Goal: Task Accomplishment & Management: Manage account settings

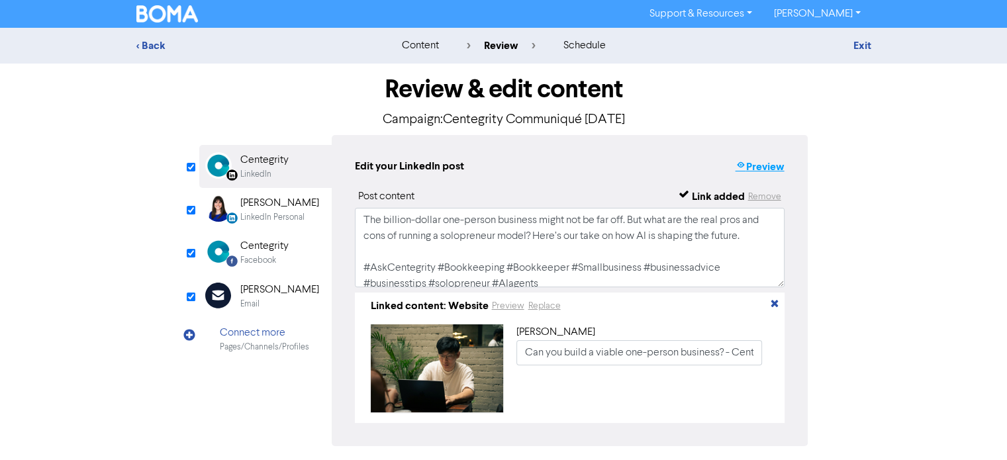
click at [763, 171] on button "Preview" at bounding box center [759, 166] width 50 height 17
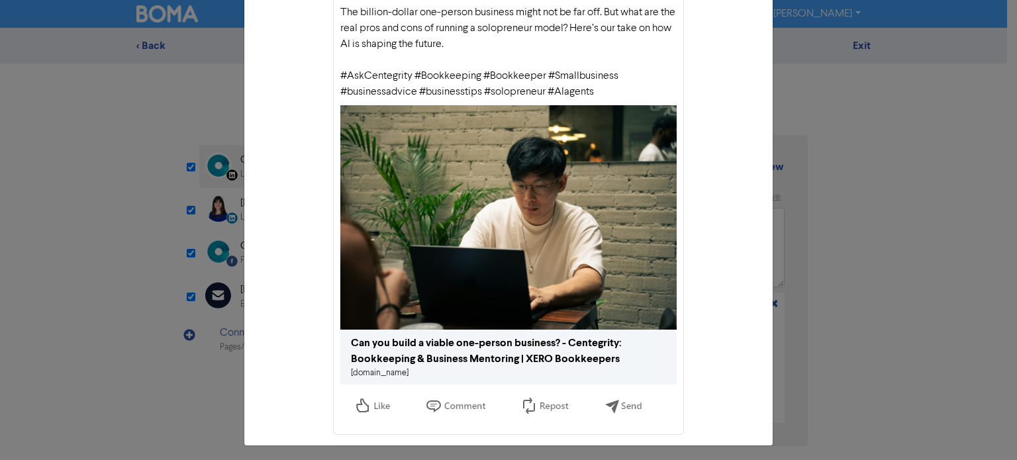
scroll to position [116, 0]
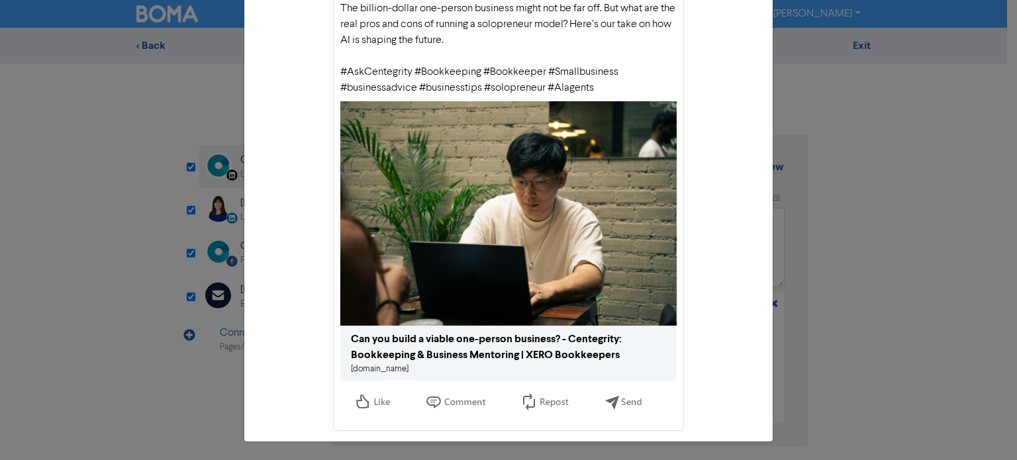
click at [226, 211] on div "LinkedIn preview × Centegrity The billion-dollar one-person business might not …" at bounding box center [508, 230] width 1017 height 460
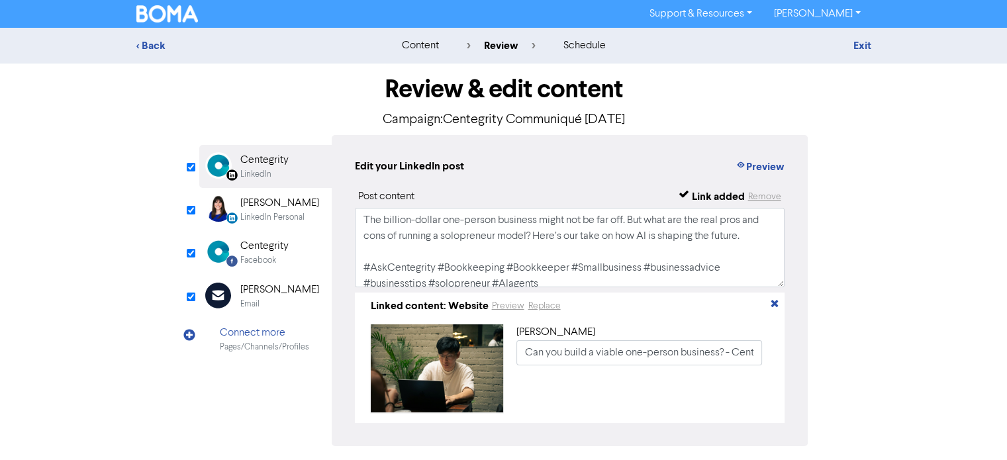
click at [225, 206] on img at bounding box center [218, 208] width 26 height 26
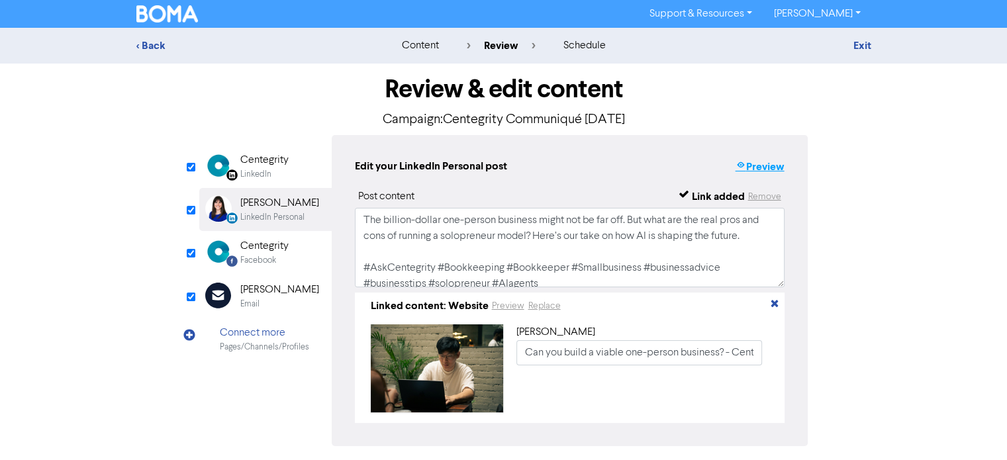
click at [776, 167] on button "Preview" at bounding box center [759, 166] width 50 height 17
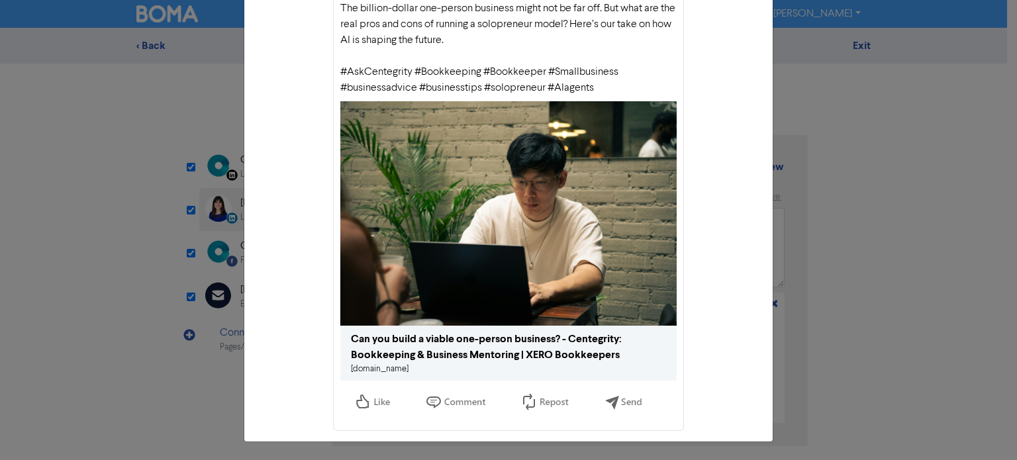
click at [162, 211] on div "LinkedIn Personal preview × Jolene Lutman The billion-dollar one-person busines…" at bounding box center [508, 230] width 1017 height 460
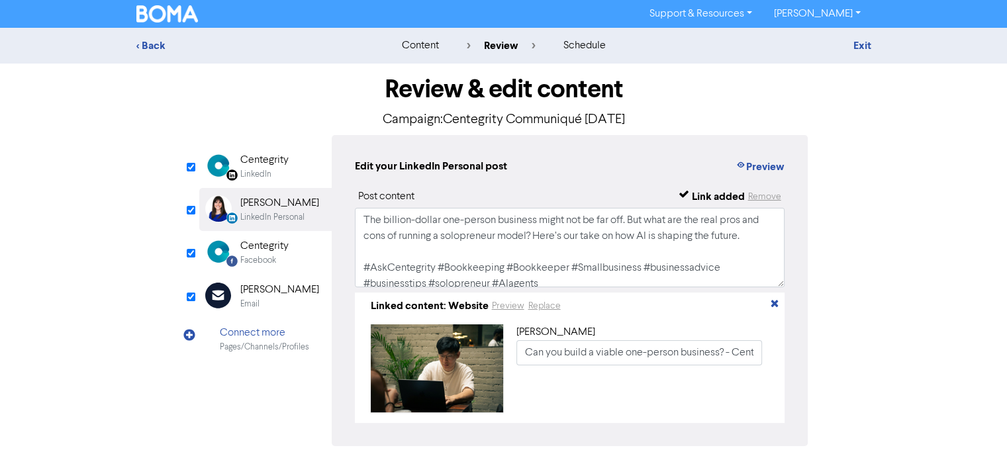
click at [255, 251] on div "Centegrity" at bounding box center [264, 246] width 48 height 16
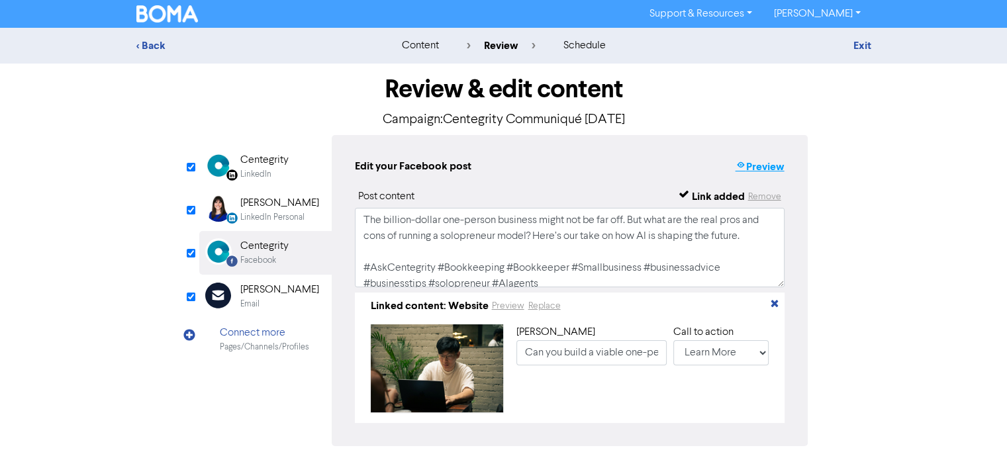
click at [764, 168] on button "Preview" at bounding box center [759, 166] width 50 height 17
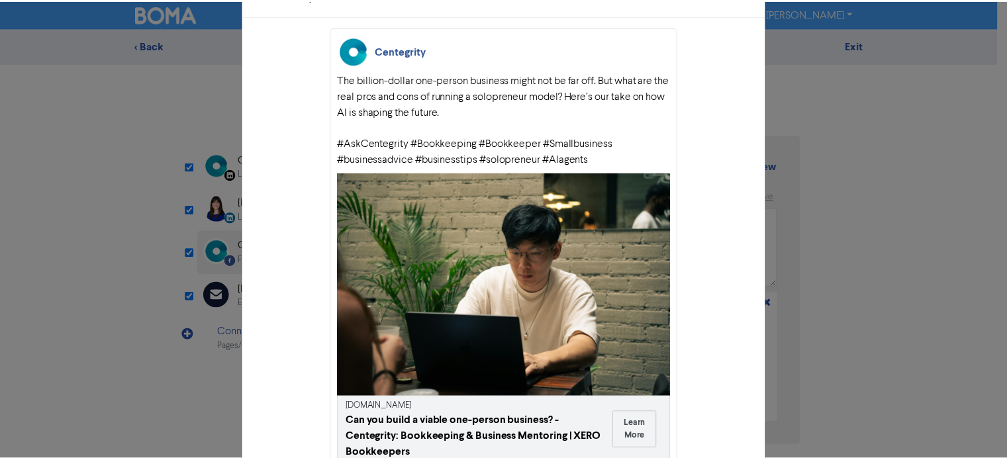
scroll to position [115, 0]
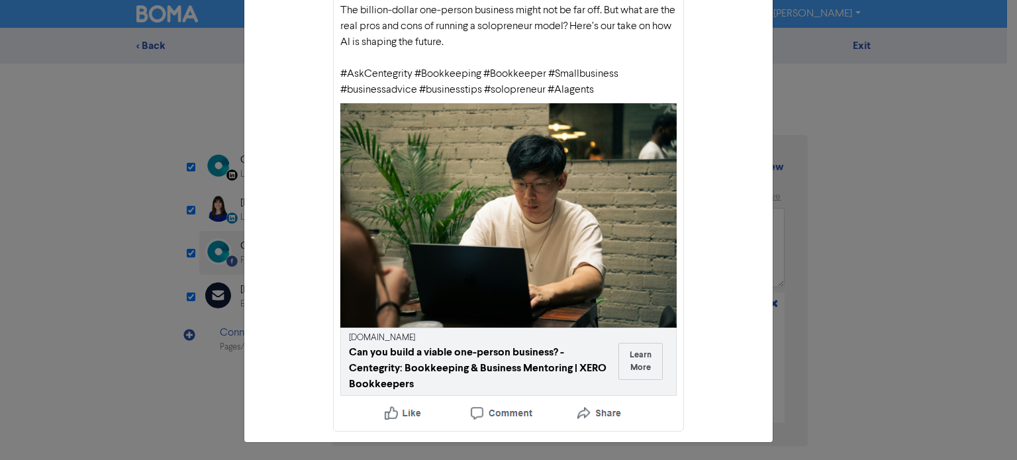
click at [27, 257] on div "Facebook preview × Centegrity The billion-dollar one-person business might not …" at bounding box center [508, 230] width 1017 height 460
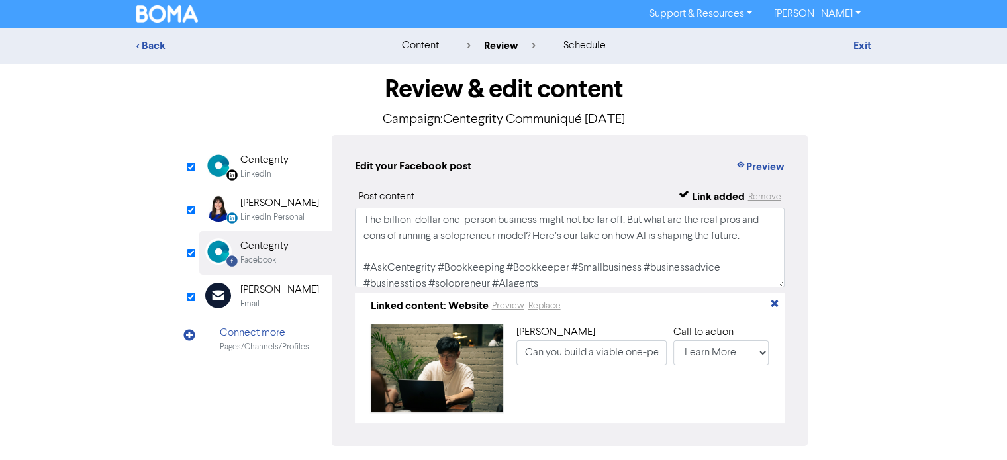
click at [242, 298] on div "Email" at bounding box center [249, 304] width 19 height 13
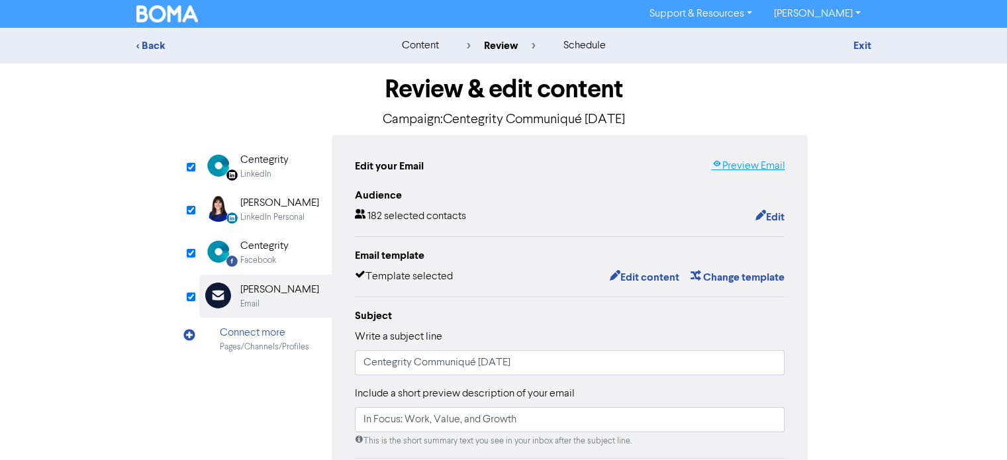
click at [743, 167] on link "Preview Email" at bounding box center [747, 166] width 73 height 16
click at [169, 5] on img at bounding box center [167, 13] width 62 height 17
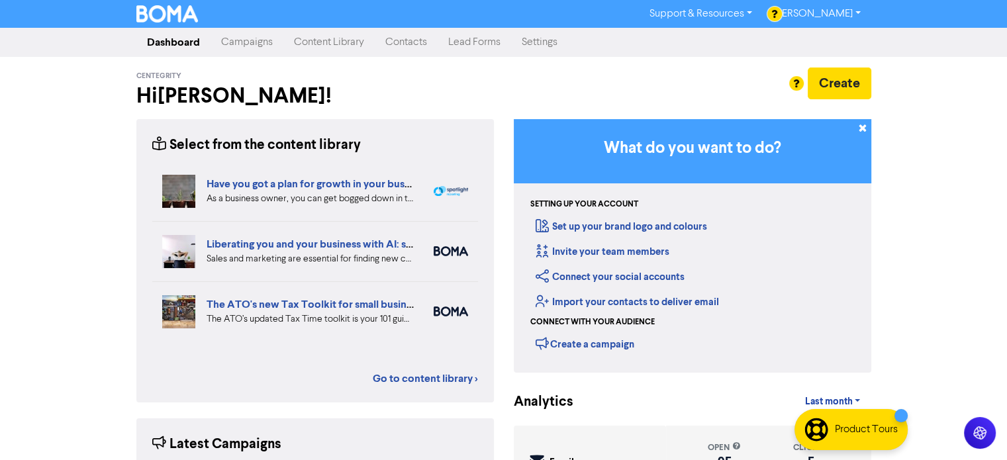
click at [412, 41] on link "Contacts" at bounding box center [406, 42] width 63 height 26
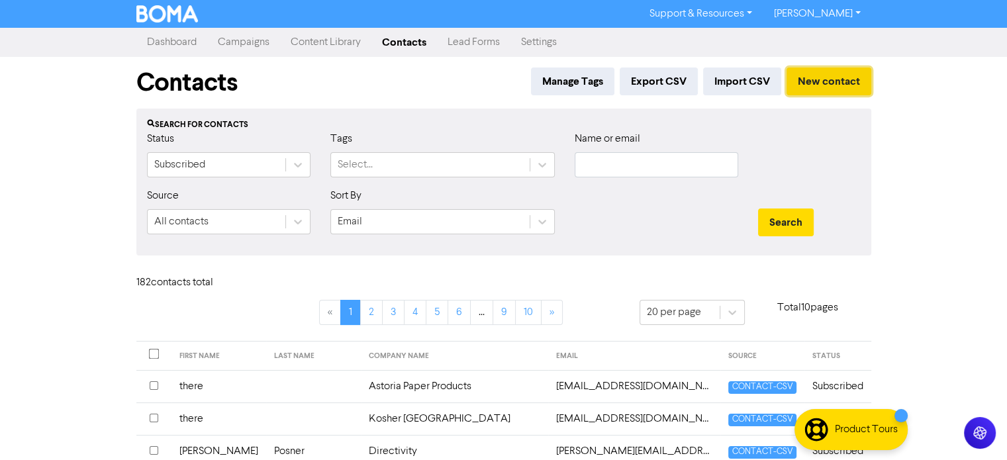
click at [835, 87] on button "New contact" at bounding box center [828, 82] width 85 height 28
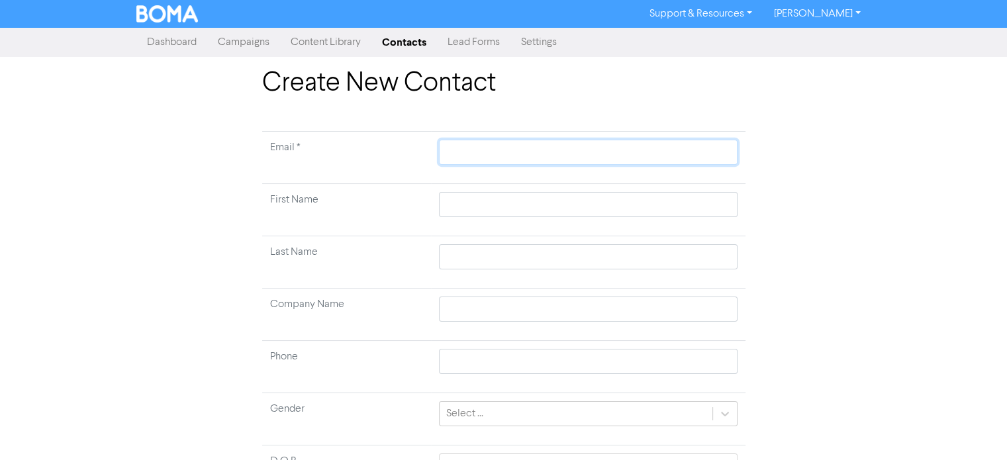
click at [632, 151] on input "text" at bounding box center [588, 152] width 298 height 25
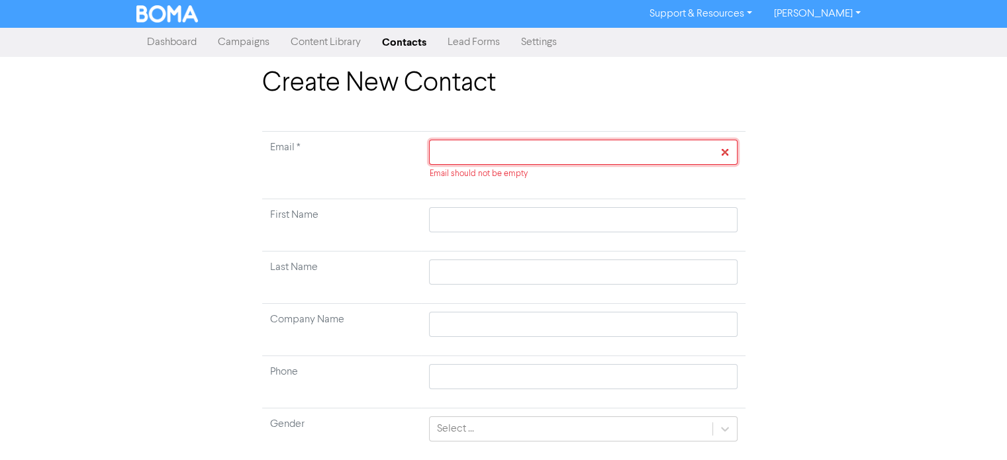
paste input "[PERSON_NAME][EMAIL_ADDRESS][DOMAIN_NAME]"
type input "[PERSON_NAME][EMAIL_ADDRESS][DOMAIN_NAME]"
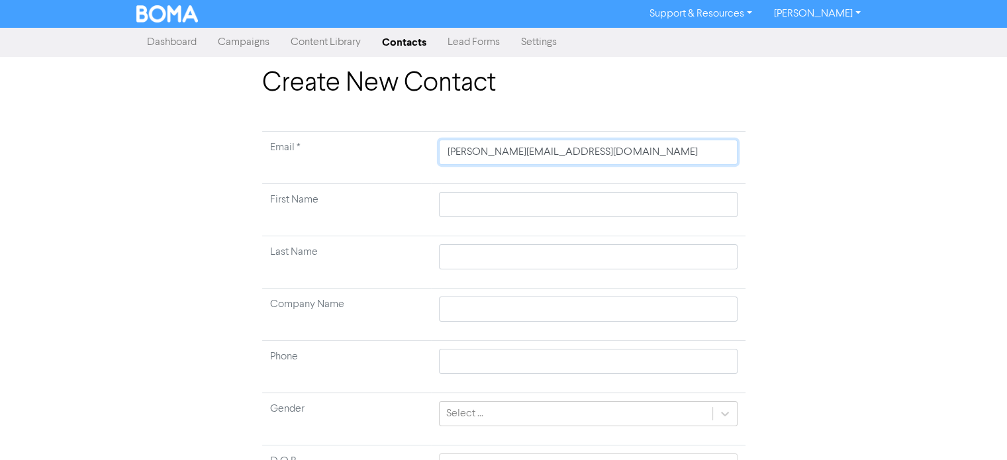
type input "[PERSON_NAME][EMAIL_ADDRESS][DOMAIN_NAME]"
click at [500, 203] on input "text" at bounding box center [588, 204] width 298 height 25
type input "D"
type input "DA"
type input "DAv"
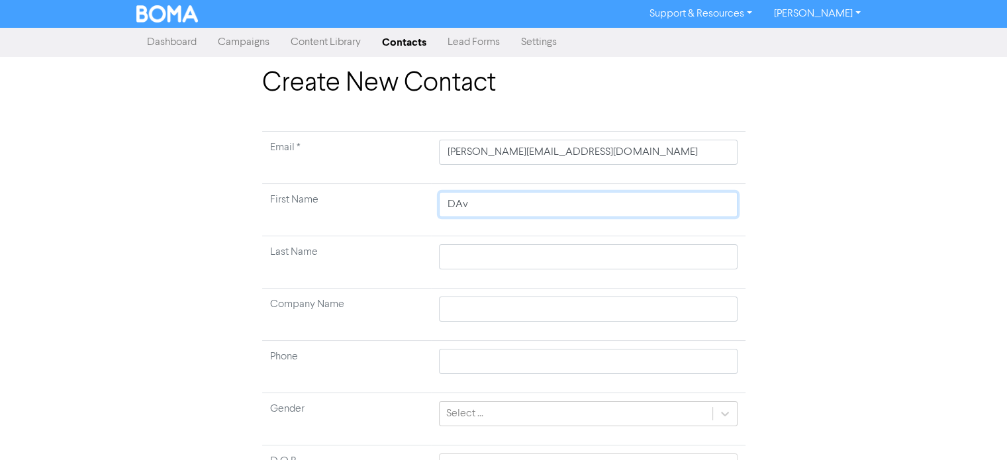
type input "DAvi"
type input "[PERSON_NAME]"
type input "DAvi"
type input "DAv"
type input "DA"
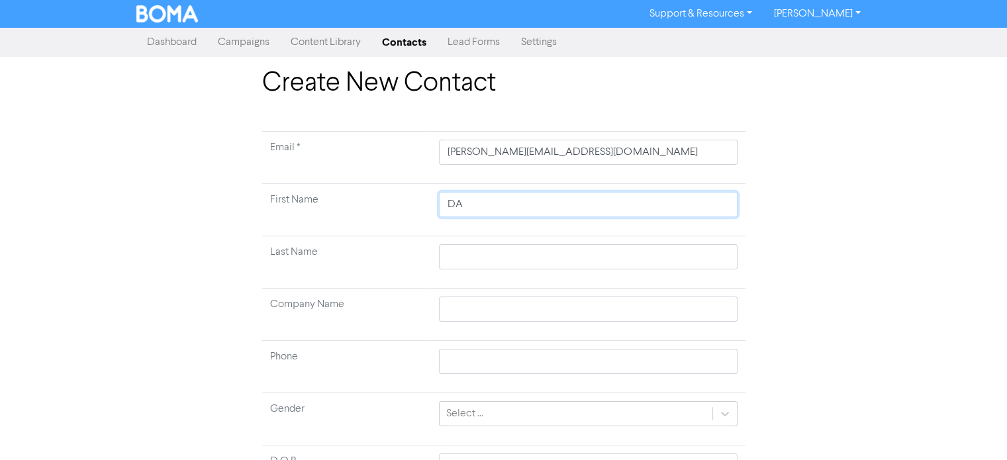
type input "DAa"
type input "DA"
type input "D"
type input "Da"
type input "Dav"
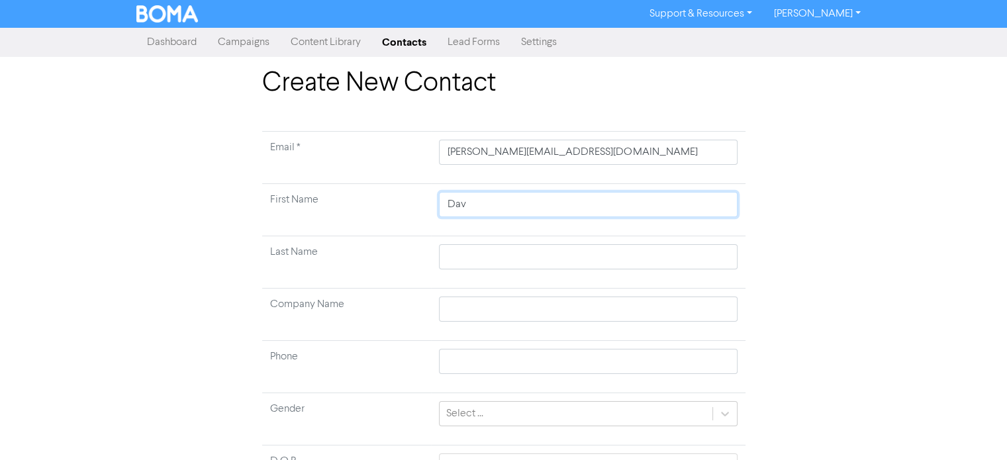
type input "Dav8"
type input "Dav"
type input "Davi"
type input "[PERSON_NAME]"
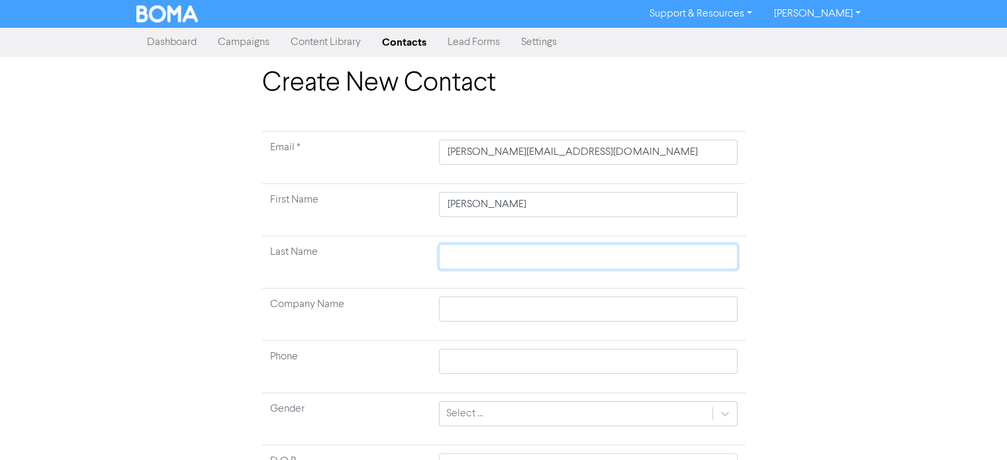
click at [465, 259] on input "text" at bounding box center [588, 256] width 298 height 25
paste input "[PERSON_NAME]"
type input "[PERSON_NAME]"
click at [458, 308] on input "text" at bounding box center [588, 309] width 298 height 25
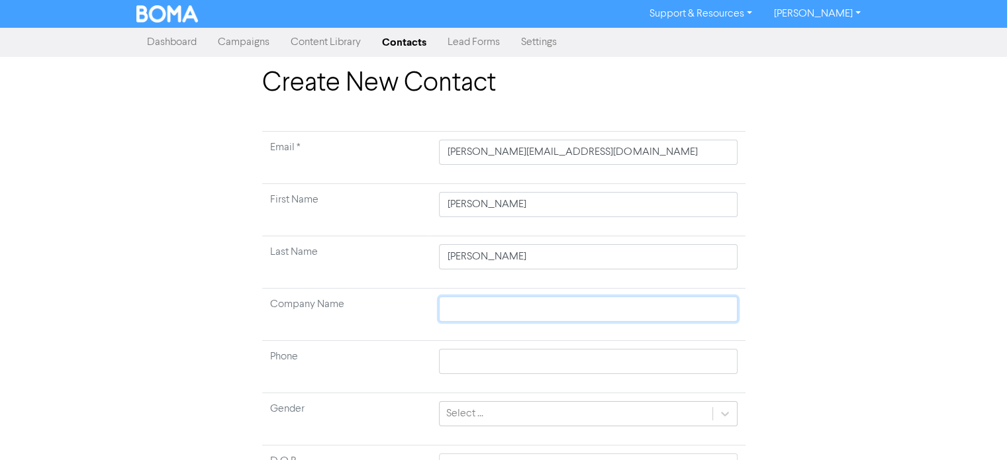
type input "A"
type input "Ai"
type input "Aim"
type input "Aim D"
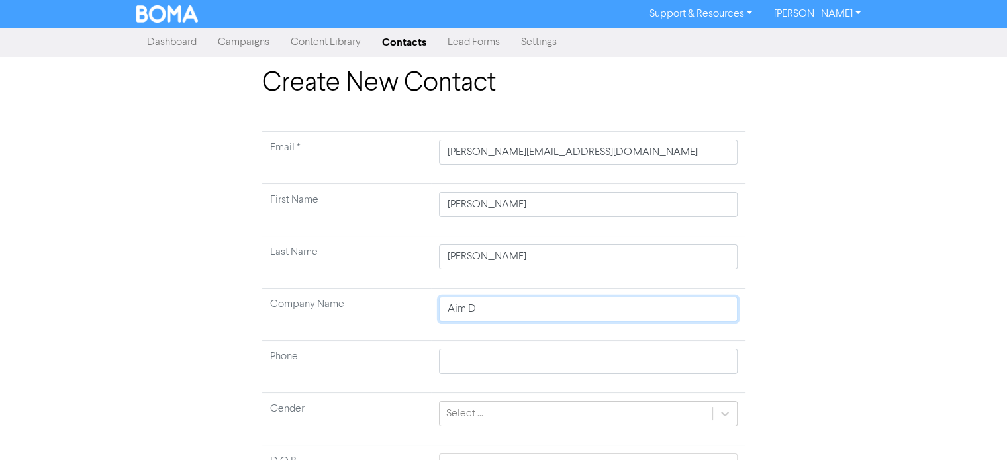
type input "Aim De"
type input "Aim Den"
type input "Aim Dent"
type input "Aim Denta"
type input "Aim Dentai"
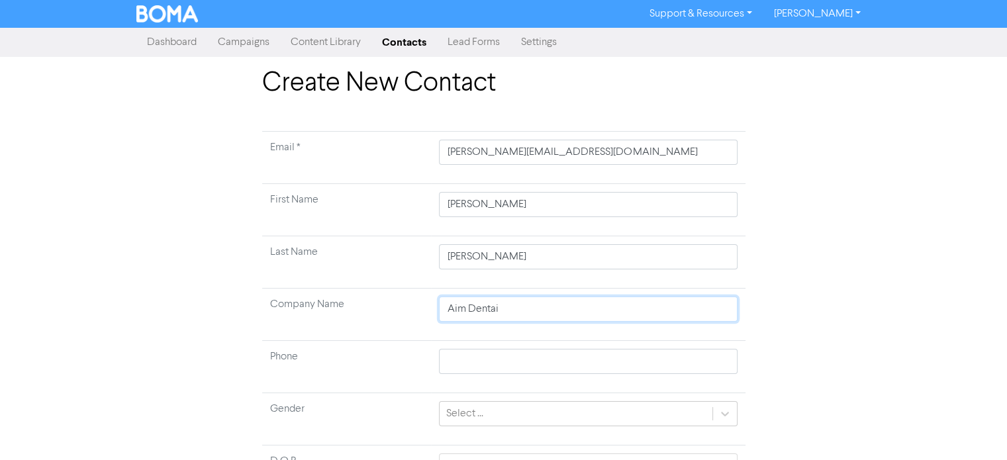
type input "Aim Dentail"
type input "Aim Dentai"
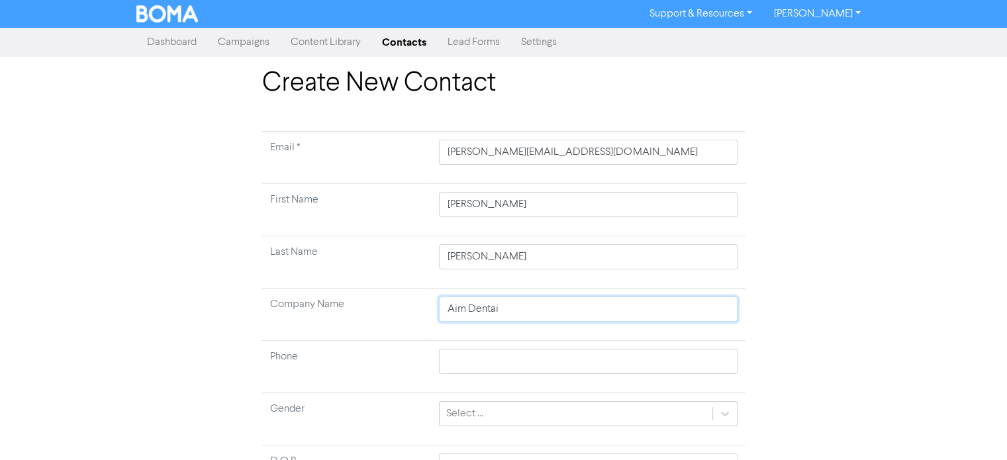
type input "Aim Denta"
type input "Aim Dental"
type input "Aim Dental G"
type input "Aim Dental Gr"
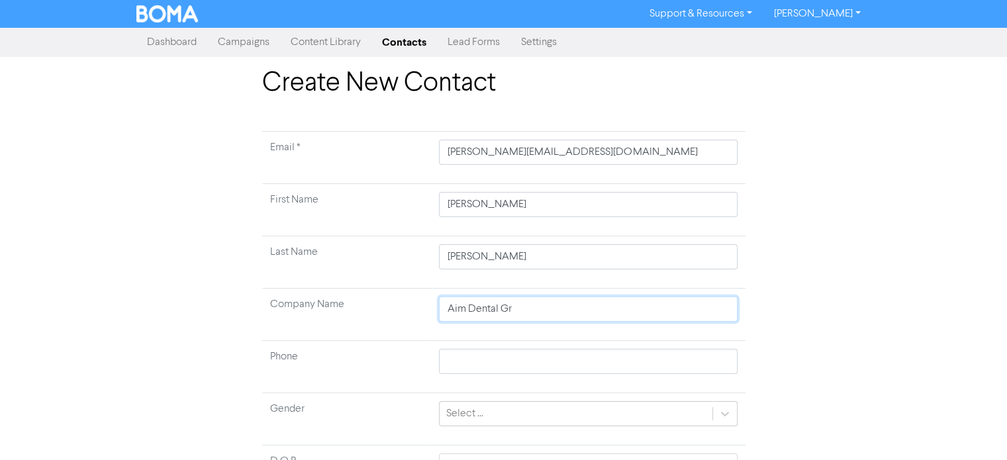
type input "Aim Dental Gro"
type input "Aim Dental Grou"
type input "Aim Dental Group"
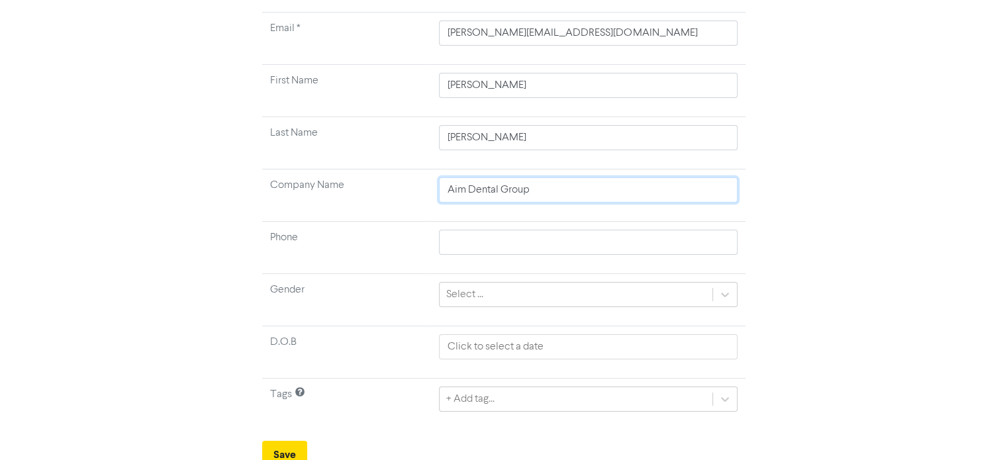
scroll to position [126, 0]
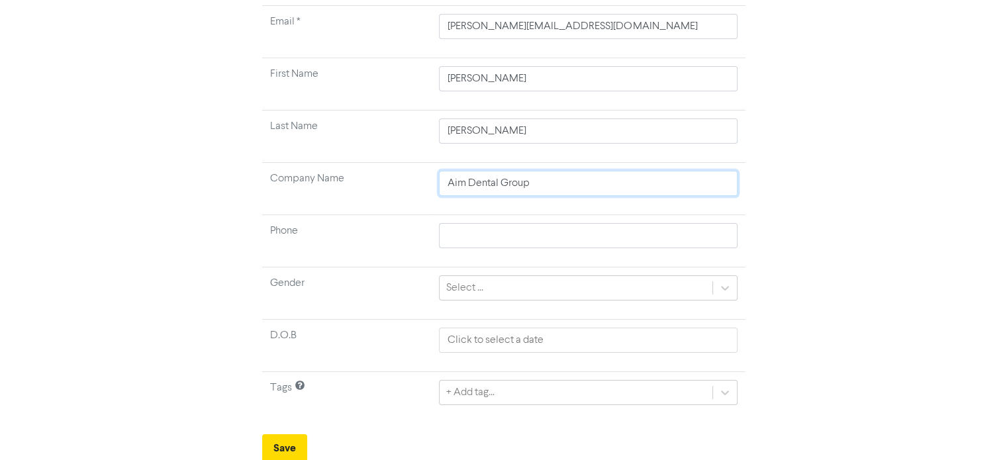
type input "Aim Dental Group"
click at [632, 287] on div "Select ..." at bounding box center [576, 288] width 272 height 24
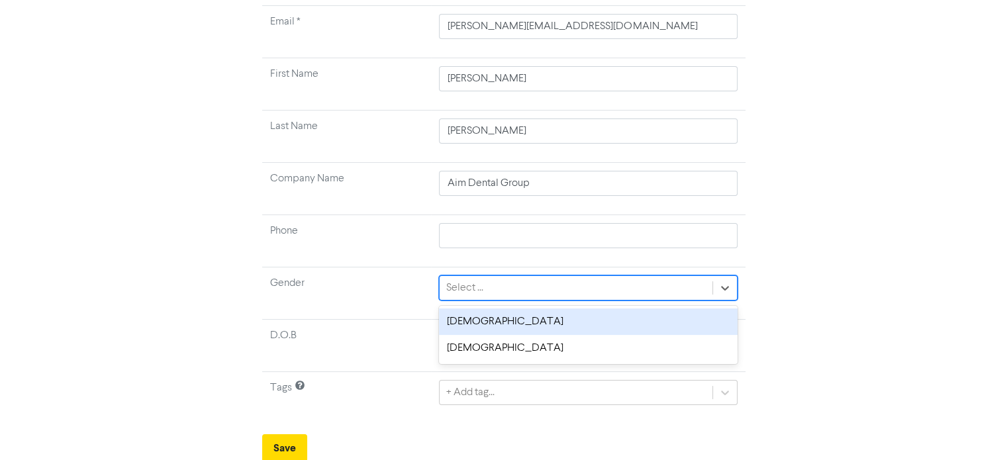
click at [510, 321] on div "[DEMOGRAPHIC_DATA]" at bounding box center [588, 321] width 298 height 26
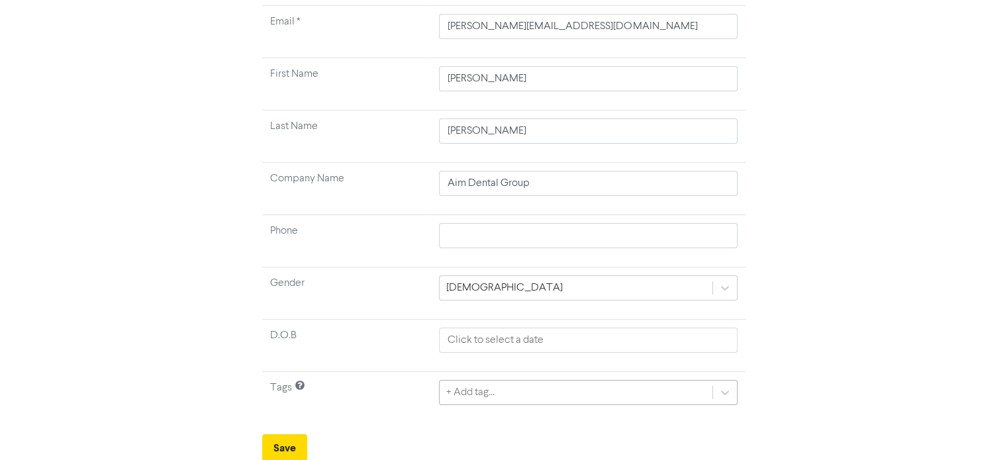
scroll to position [265, 0]
click at [618, 384] on div "+ Add tag..." at bounding box center [588, 390] width 298 height 25
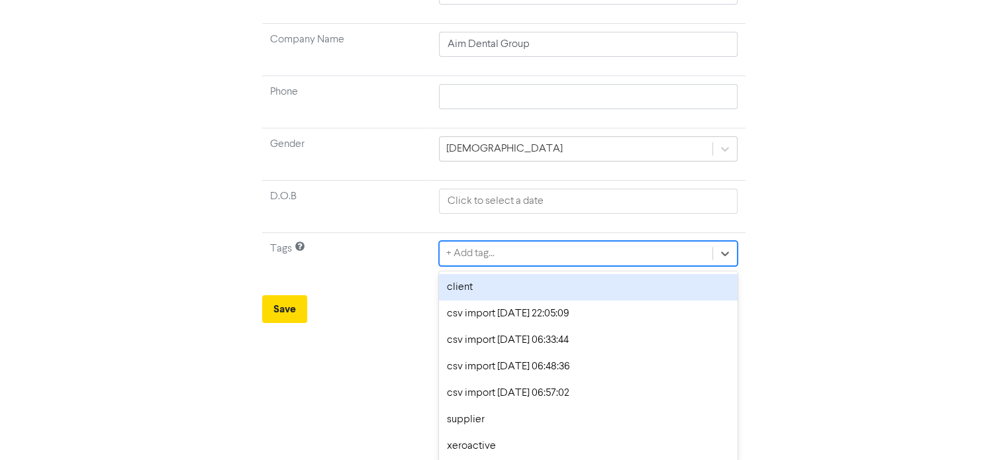
click at [512, 295] on div "client" at bounding box center [588, 287] width 298 height 26
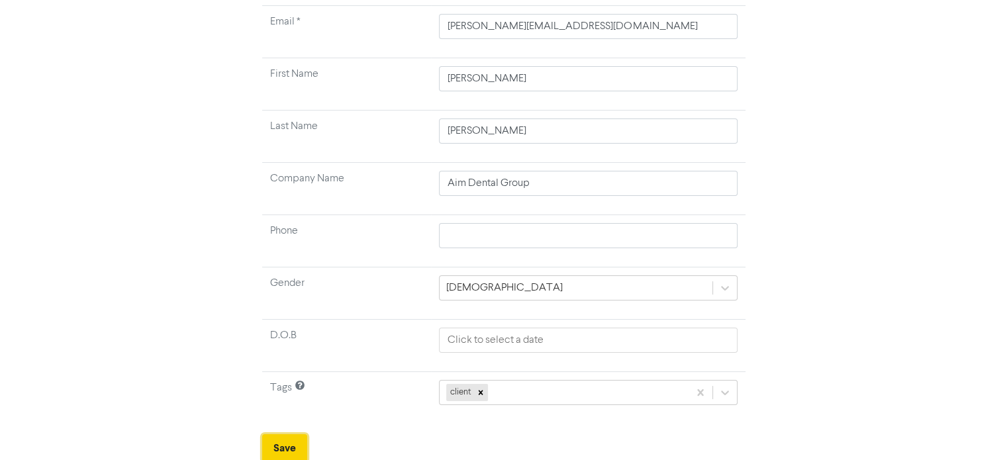
click at [297, 442] on button "Save" at bounding box center [284, 448] width 45 height 28
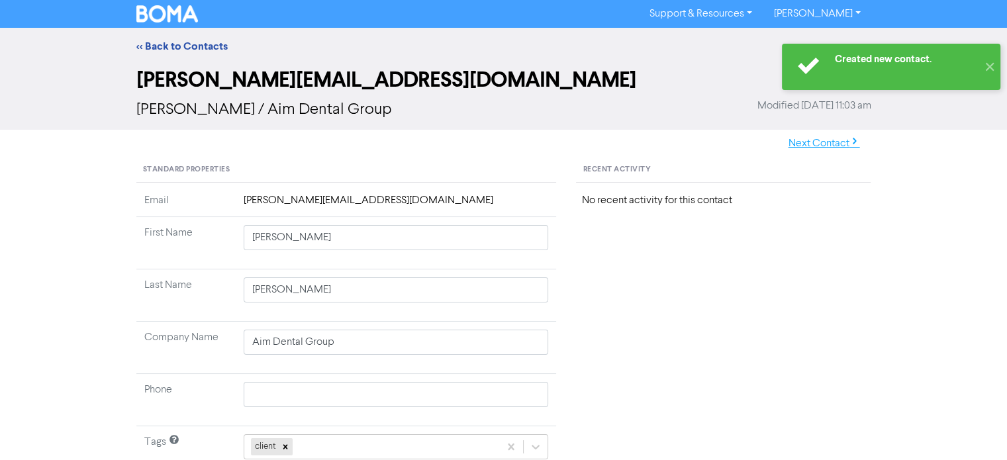
click at [808, 146] on button "Next Contact" at bounding box center [824, 144] width 94 height 28
type input "Ben"
type input "[PERSON_NAME] Kosher [PERSON_NAME]"
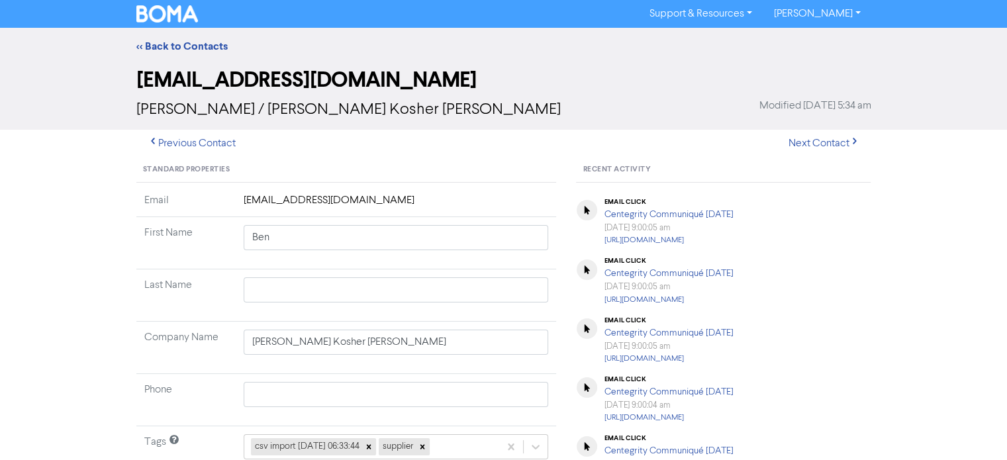
click at [183, 36] on div "<< Back to Contacts" at bounding box center [503, 46] width 1007 height 37
click at [185, 50] on link "<< Back to Contacts" at bounding box center [181, 46] width 91 height 13
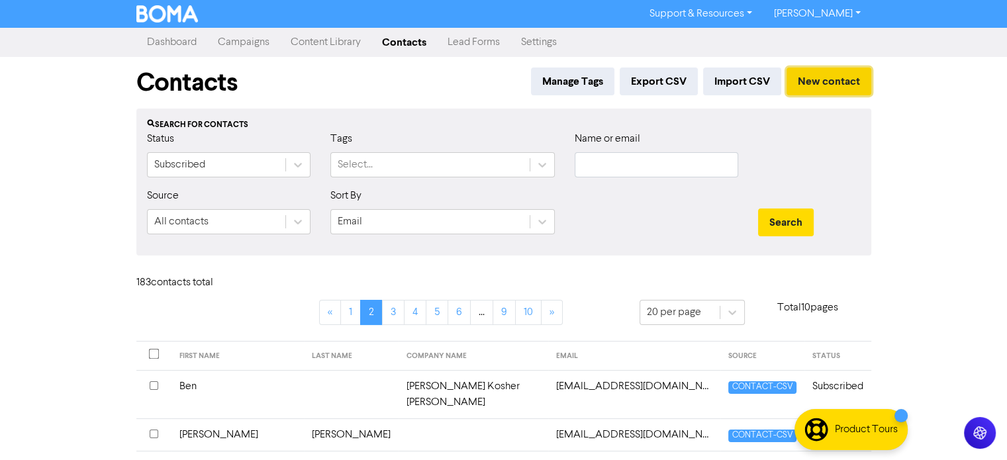
click at [837, 79] on button "New contact" at bounding box center [828, 82] width 85 height 28
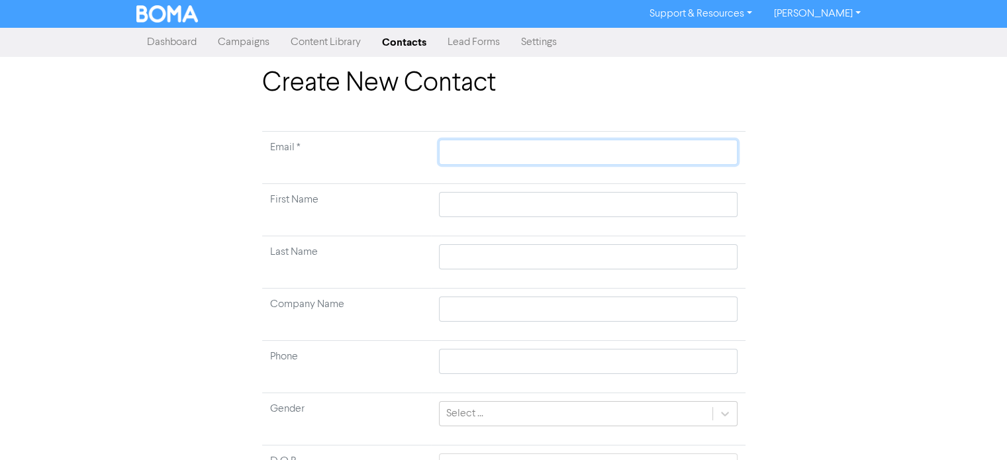
click at [577, 142] on input "text" at bounding box center [588, 152] width 298 height 25
type input "r"
type input "ra"
type input "rac"
type input "rach"
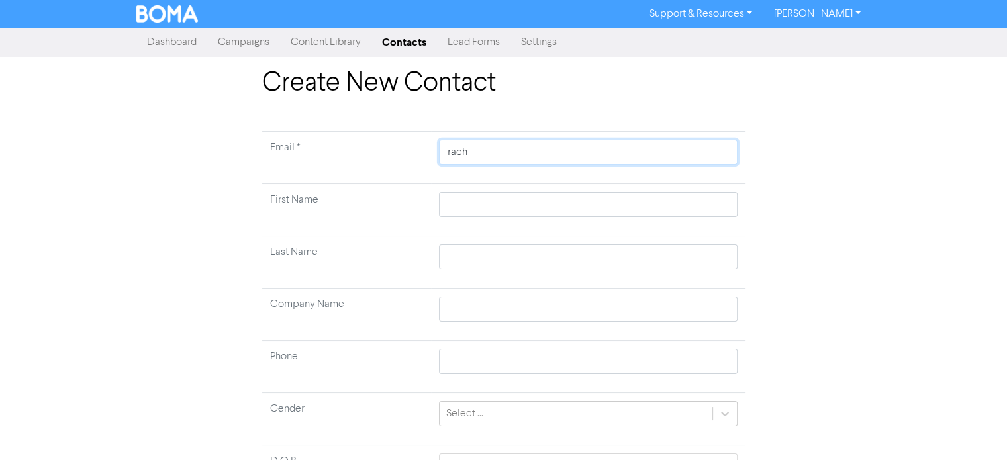
type input "rache"
type input "[PERSON_NAME]"
type input "[PERSON_NAME]@"
type input "[PERSON_NAME]"
click at [585, 206] on input "text" at bounding box center [588, 204] width 298 height 25
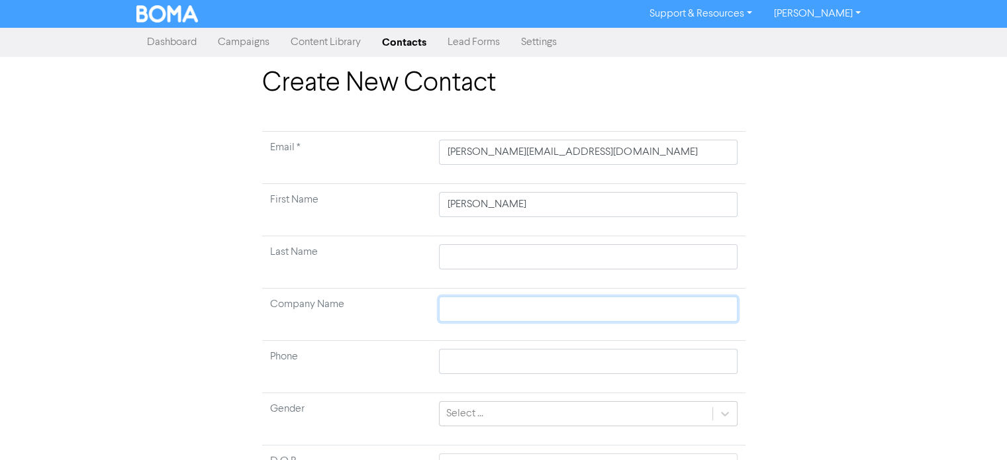
click at [522, 308] on input "text" at bounding box center [588, 309] width 298 height 25
click at [504, 202] on input "[PERSON_NAME]" at bounding box center [588, 204] width 298 height 25
click at [492, 251] on input "text" at bounding box center [588, 256] width 298 height 25
paste input "[PERSON_NAME]"
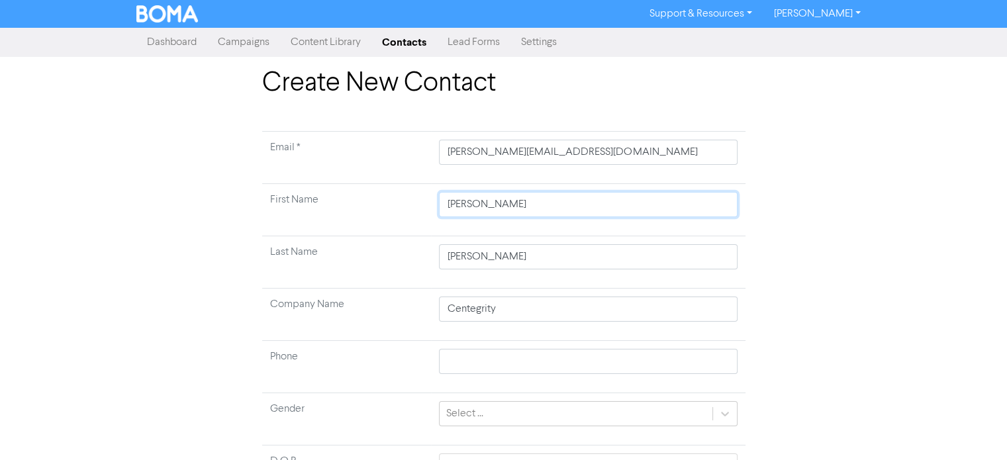
click at [499, 203] on input "[PERSON_NAME]" at bounding box center [588, 204] width 298 height 25
click at [498, 203] on input "[PERSON_NAME]" at bounding box center [588, 204] width 298 height 25
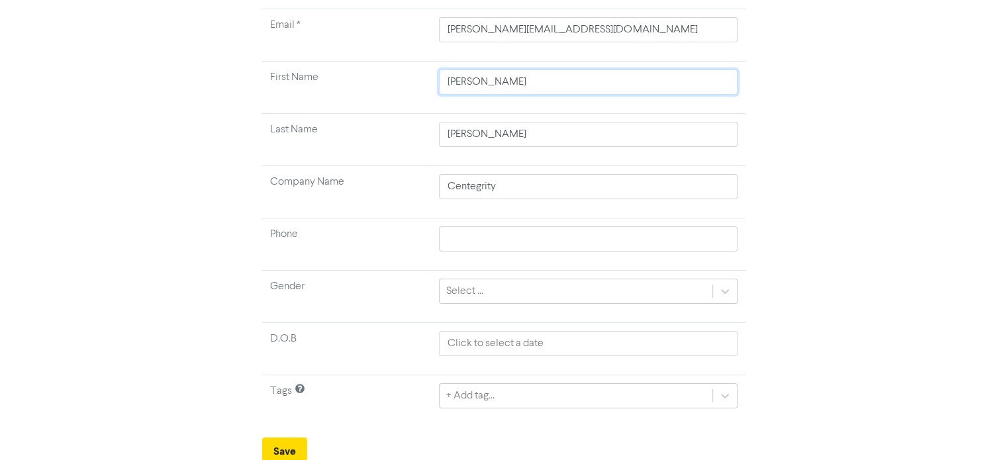
scroll to position [126, 0]
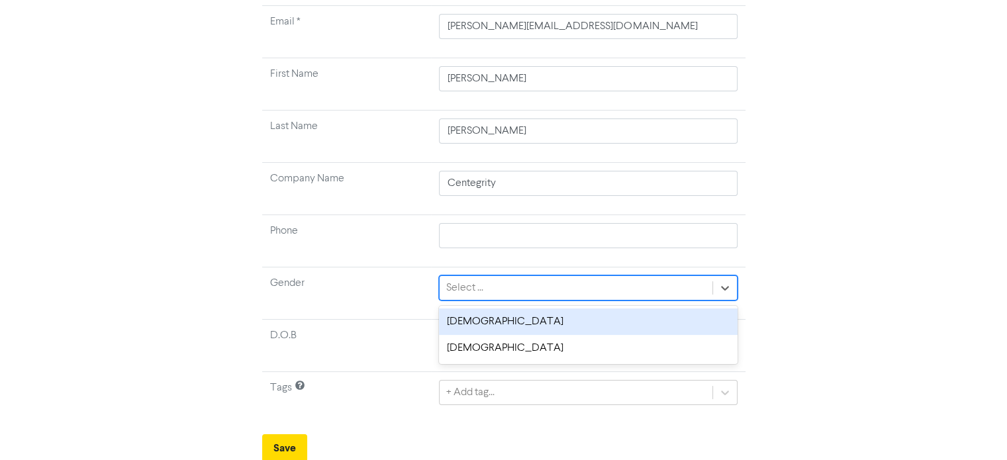
click at [710, 283] on div "Select ..." at bounding box center [576, 288] width 272 height 24
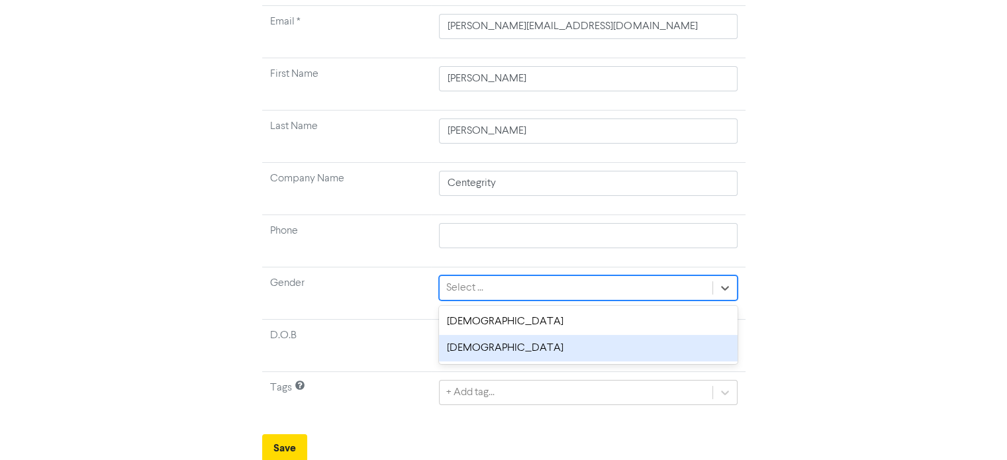
click at [490, 346] on div "[DEMOGRAPHIC_DATA]" at bounding box center [588, 348] width 298 height 26
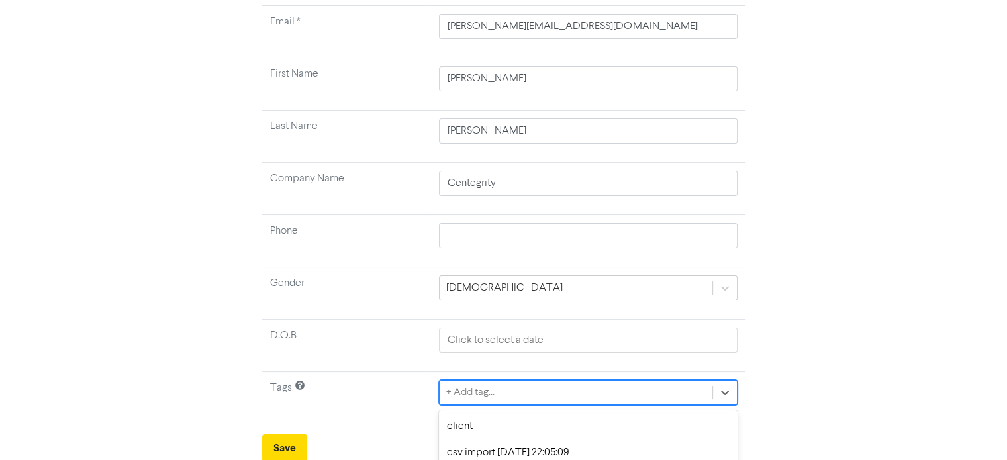
scroll to position [265, 0]
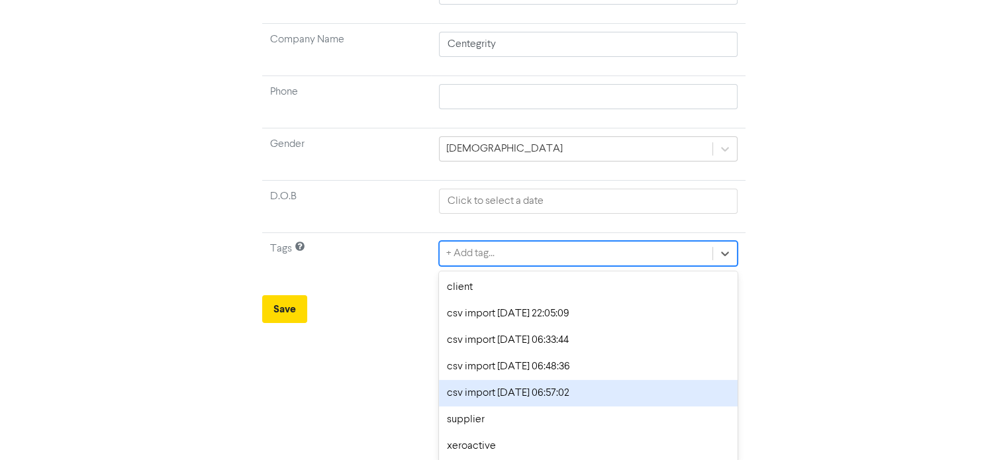
click at [522, 266] on div "option csv import [DATE] 06:57:02 focused, 5 of 7. 7 results available. Use Up …" at bounding box center [588, 253] width 298 height 25
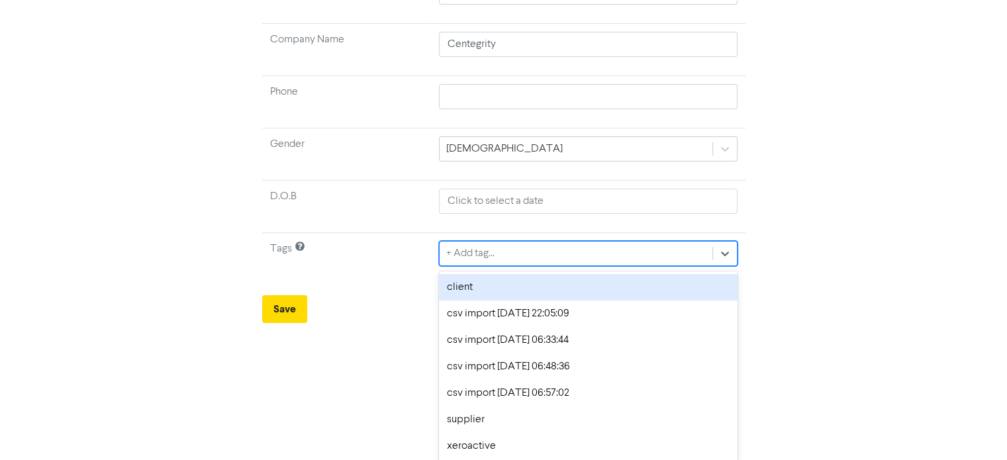
click at [487, 290] on div "client" at bounding box center [588, 287] width 298 height 26
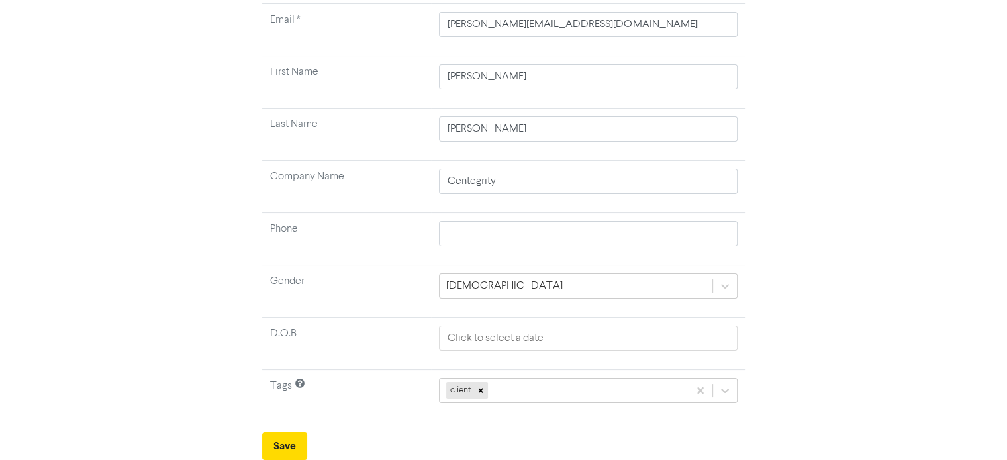
scroll to position [126, 0]
drag, startPoint x: 284, startPoint y: 444, endPoint x: 349, endPoint y: 434, distance: 66.3
click at [283, 444] on button "Save" at bounding box center [284, 448] width 45 height 28
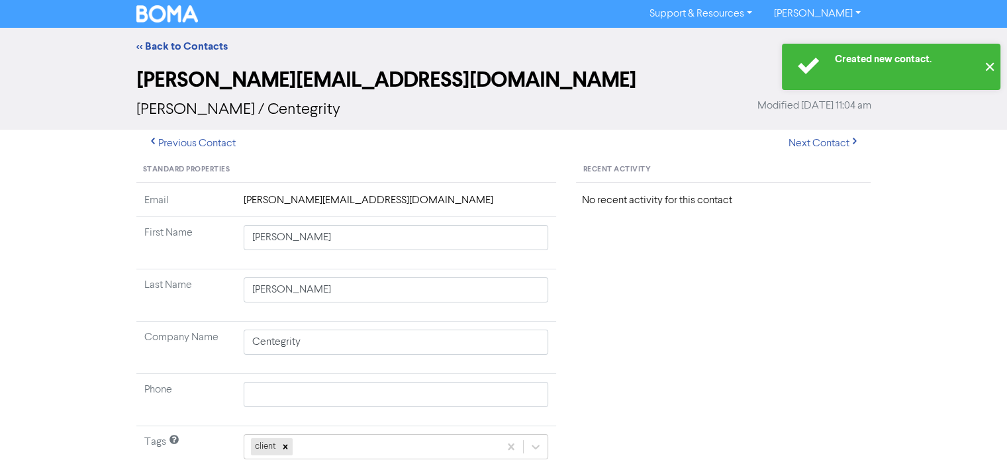
drag, startPoint x: 988, startPoint y: 66, endPoint x: 839, endPoint y: 96, distance: 151.4
click at [984, 66] on button "✕" at bounding box center [989, 67] width 22 height 46
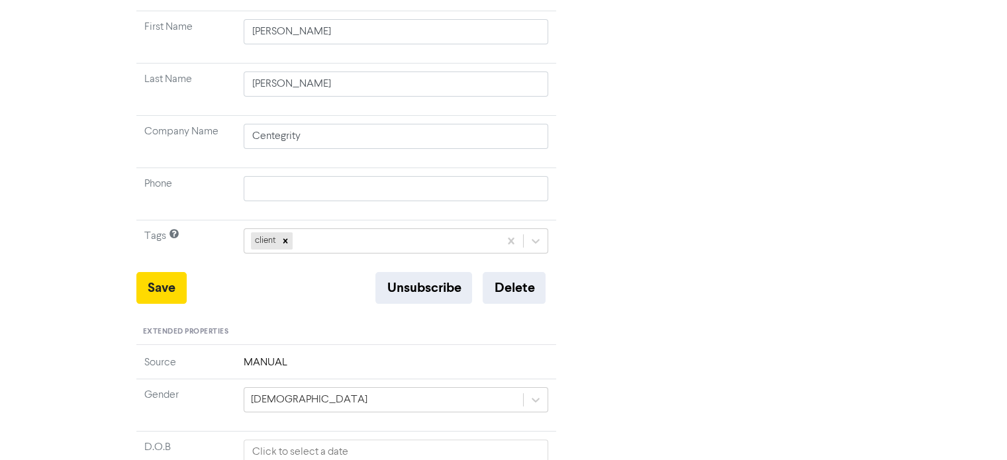
scroll to position [23, 0]
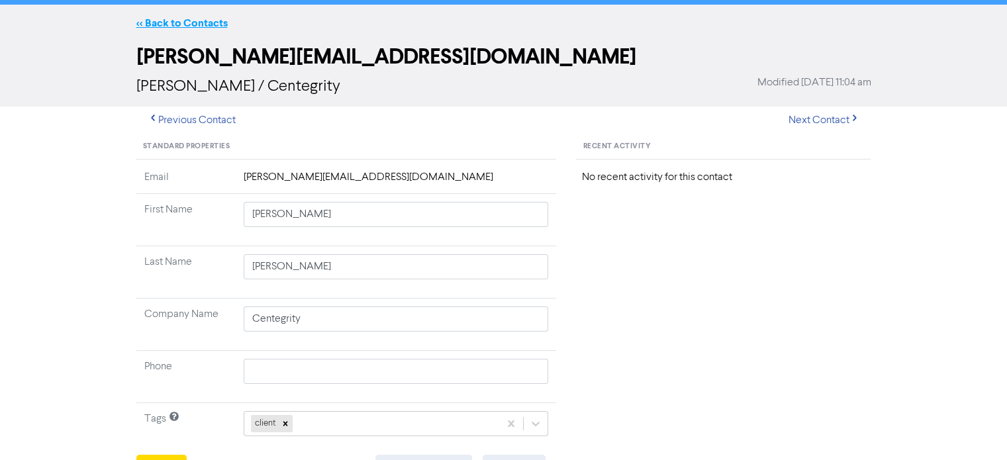
click at [172, 23] on link "<< Back to Contacts" at bounding box center [181, 23] width 91 height 13
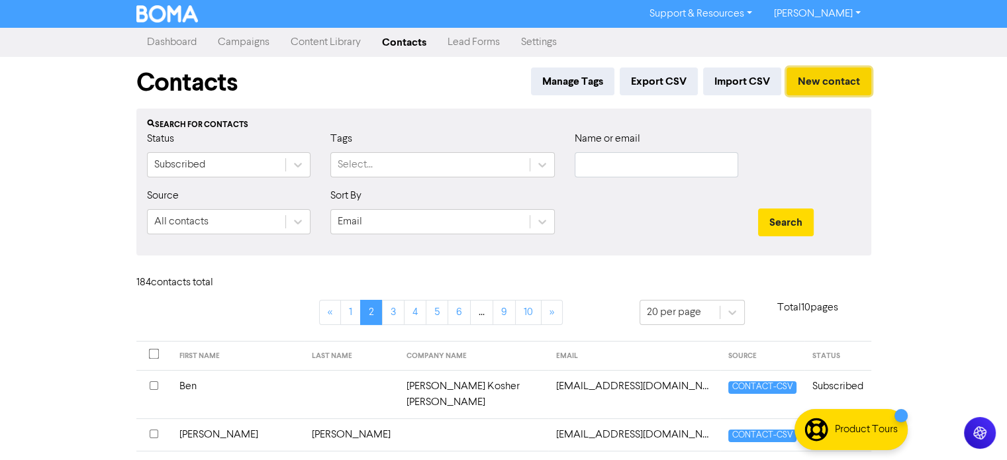
click at [809, 84] on button "New contact" at bounding box center [828, 82] width 85 height 28
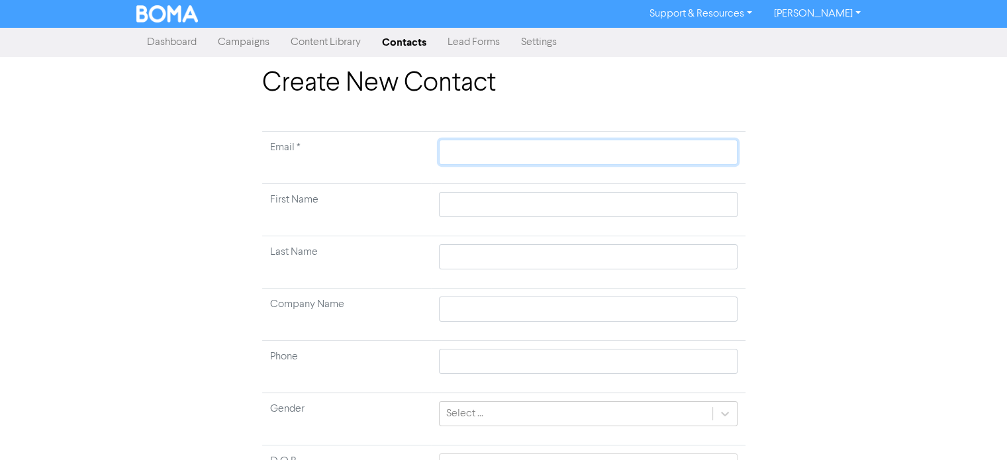
click at [577, 152] on input "text" at bounding box center [588, 152] width 298 height 25
click at [545, 198] on input "text" at bounding box center [588, 204] width 298 height 25
drag, startPoint x: 534, startPoint y: 318, endPoint x: 540, endPoint y: 315, distance: 6.8
click at [535, 317] on input "text" at bounding box center [588, 309] width 298 height 25
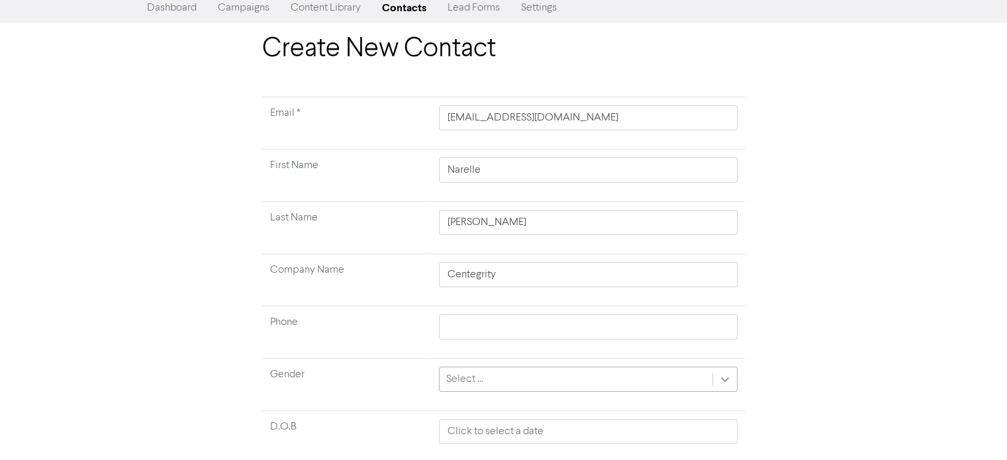
click at [723, 392] on div "Select ..." at bounding box center [588, 379] width 298 height 25
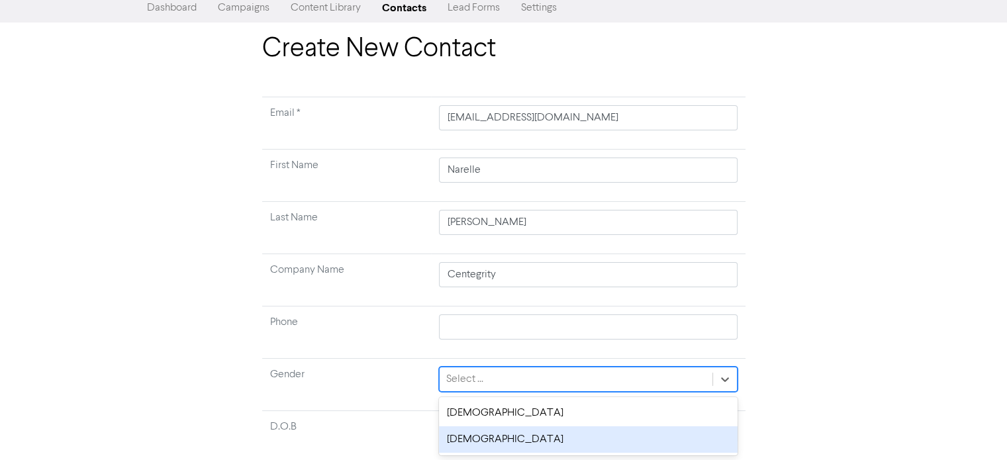
click at [503, 443] on div "[DEMOGRAPHIC_DATA]" at bounding box center [588, 439] width 298 height 26
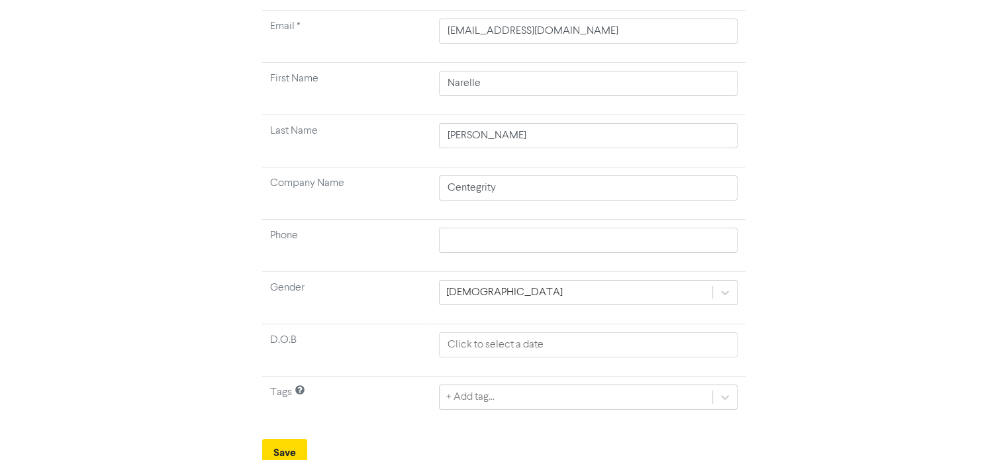
scroll to position [126, 0]
click at [533, 346] on input "text" at bounding box center [588, 340] width 298 height 25
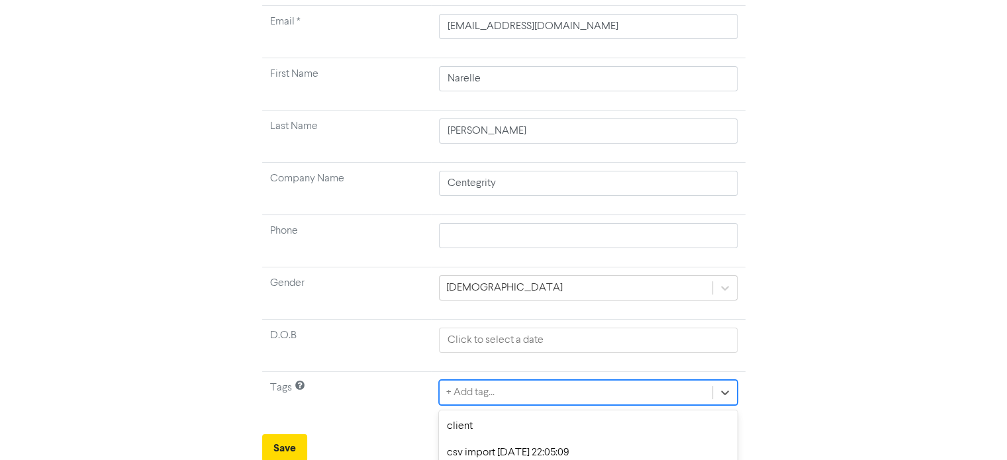
scroll to position [265, 0]
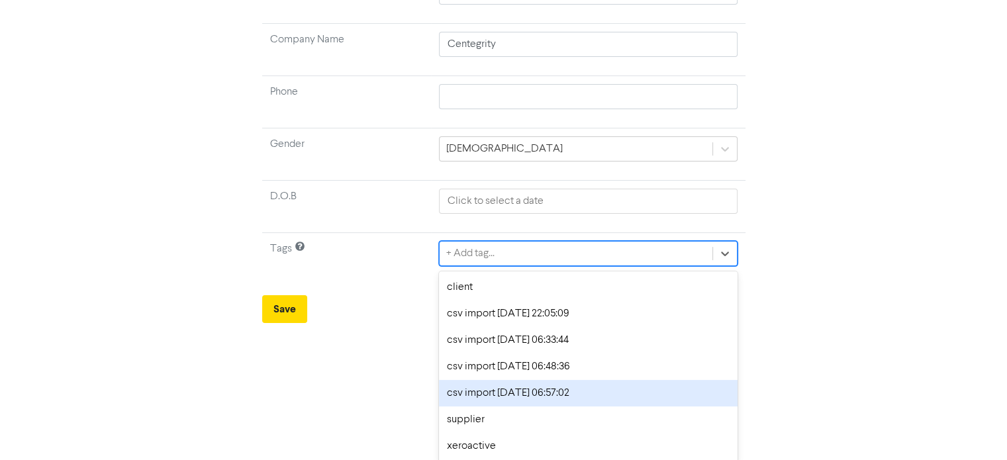
click at [509, 266] on div "option csv import [DATE] 06:57:02 focused, 5 of 7. 7 results available. Use Up …" at bounding box center [588, 253] width 298 height 25
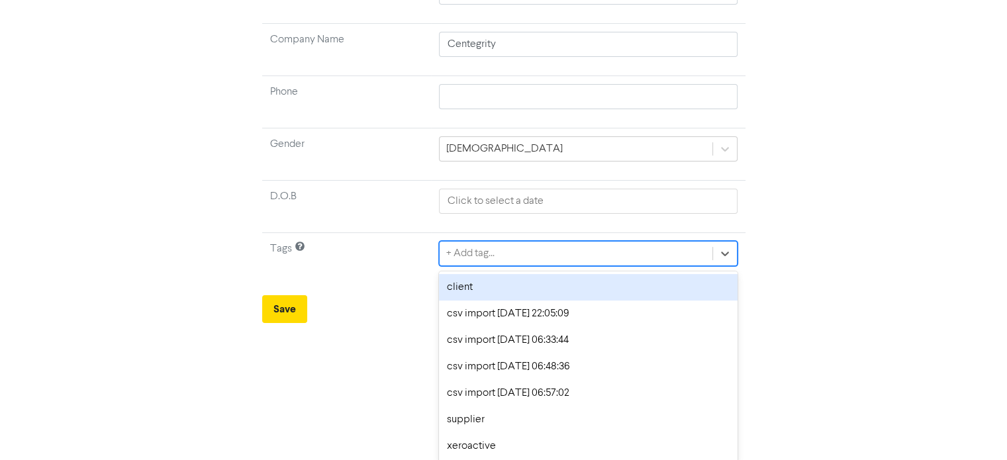
drag, startPoint x: 479, startPoint y: 291, endPoint x: 354, endPoint y: 319, distance: 127.7
click at [463, 295] on div "client" at bounding box center [588, 287] width 298 height 26
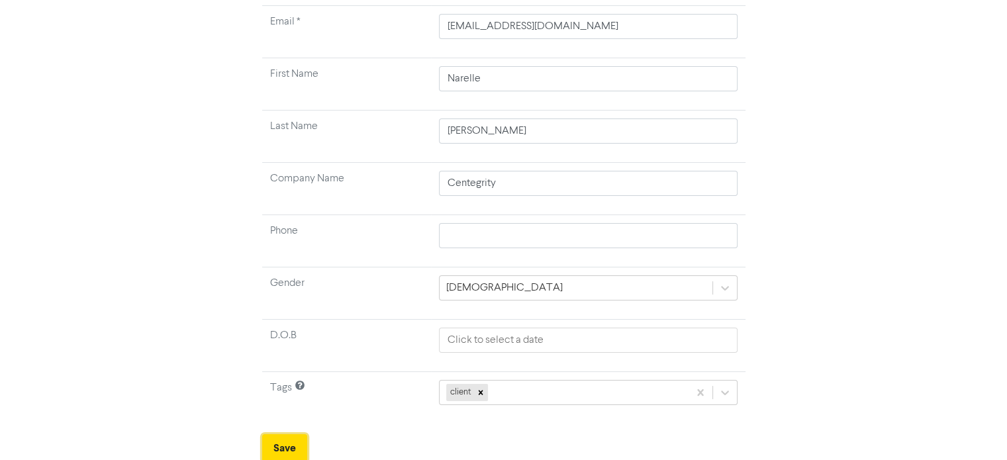
drag, startPoint x: 288, startPoint y: 447, endPoint x: 320, endPoint y: 441, distance: 33.0
click at [298, 444] on button "Save" at bounding box center [284, 448] width 45 height 28
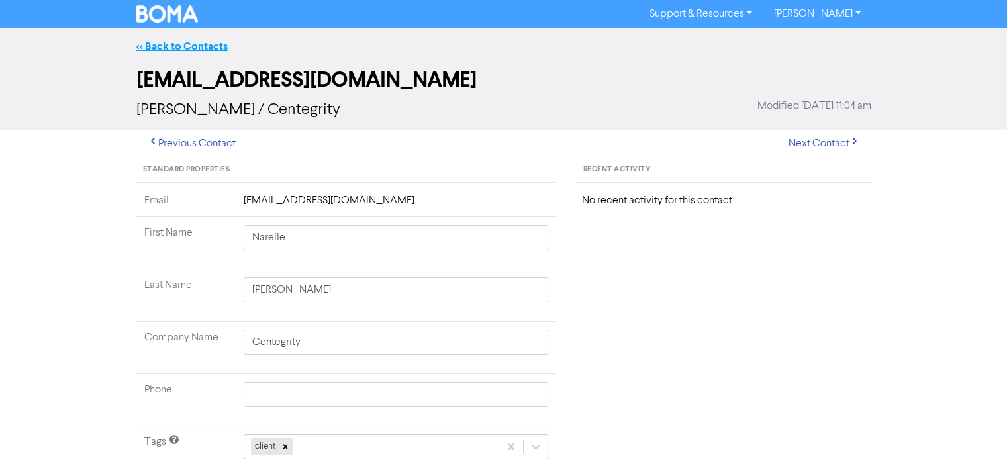
click at [169, 44] on link "<< Back to Contacts" at bounding box center [181, 46] width 91 height 13
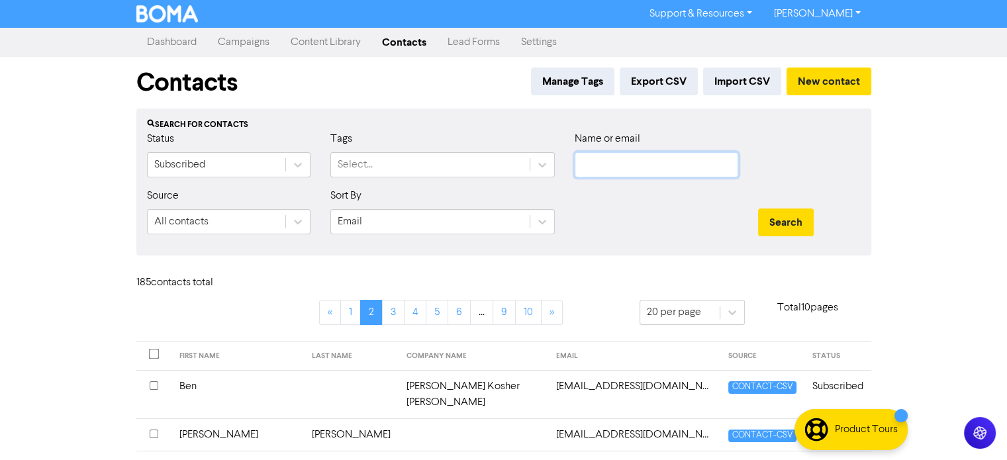
click at [639, 158] on input "text" at bounding box center [656, 164] width 163 height 25
click at [795, 228] on button "Search" at bounding box center [786, 223] width 56 height 28
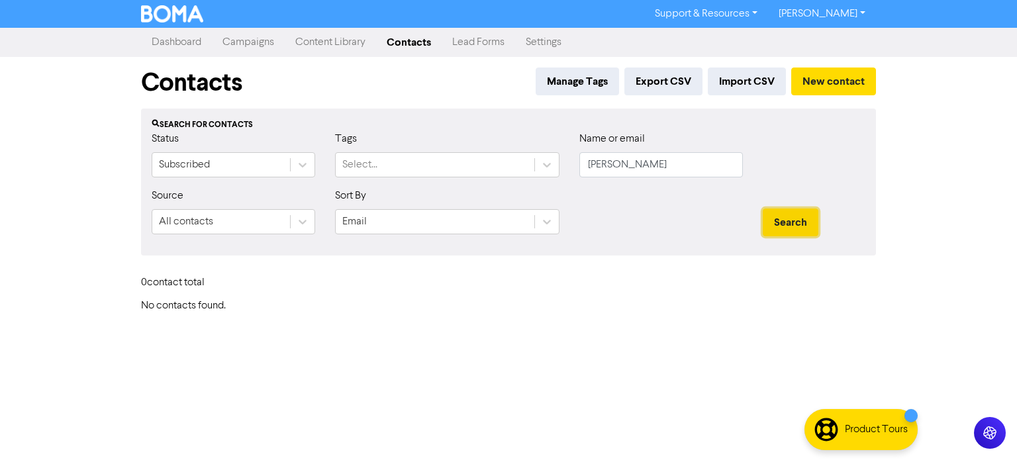
click at [786, 224] on button "Search" at bounding box center [791, 223] width 56 height 28
drag, startPoint x: 163, startPoint y: 39, endPoint x: 169, endPoint y: 48, distance: 10.5
click at [164, 40] on link "Dashboard" at bounding box center [176, 42] width 71 height 26
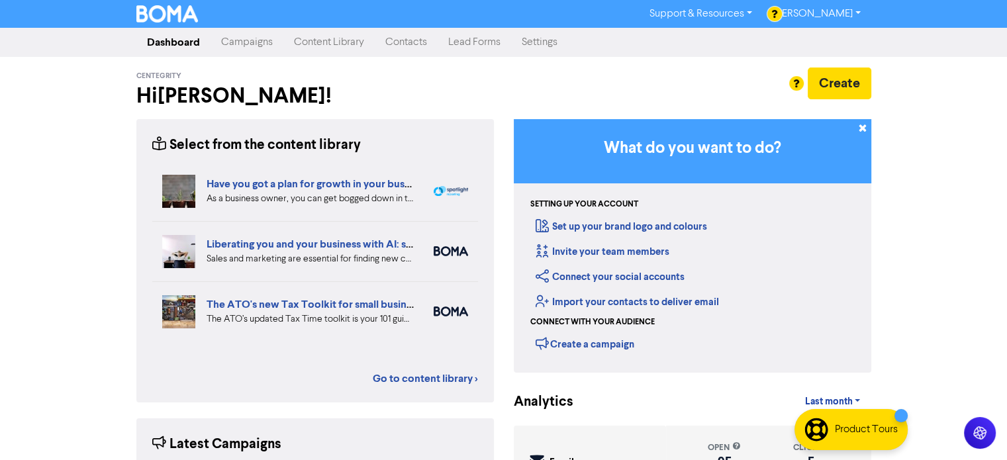
click at [246, 40] on link "Campaigns" at bounding box center [246, 42] width 73 height 26
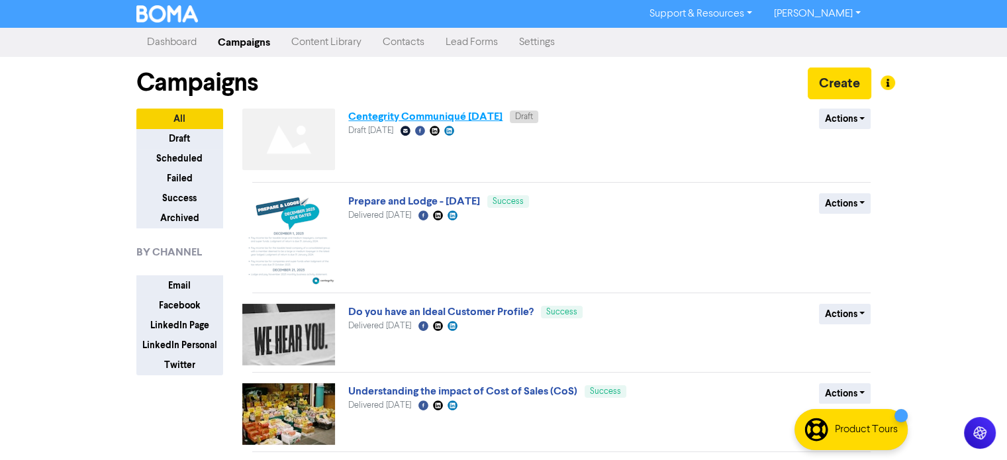
click at [494, 112] on link "Centegrity Communiqué [DATE]" at bounding box center [425, 116] width 154 height 13
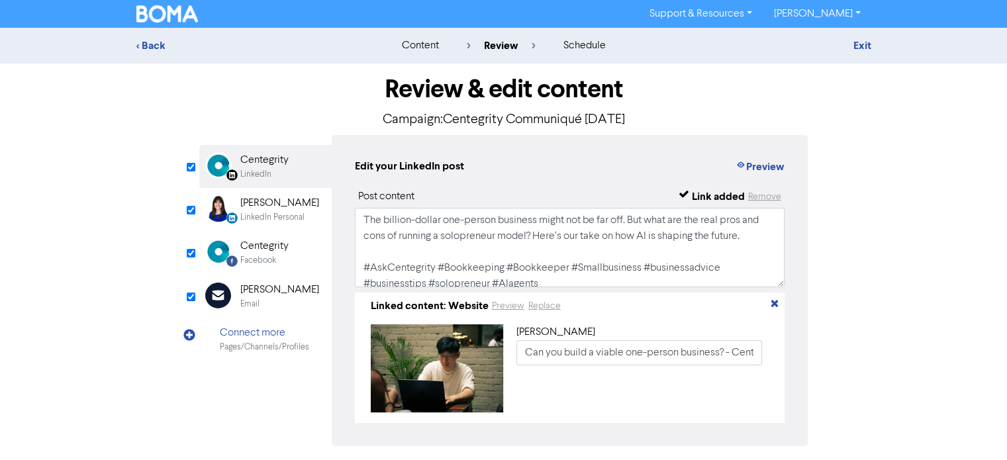
click at [283, 298] on div "Email" at bounding box center [279, 304] width 79 height 13
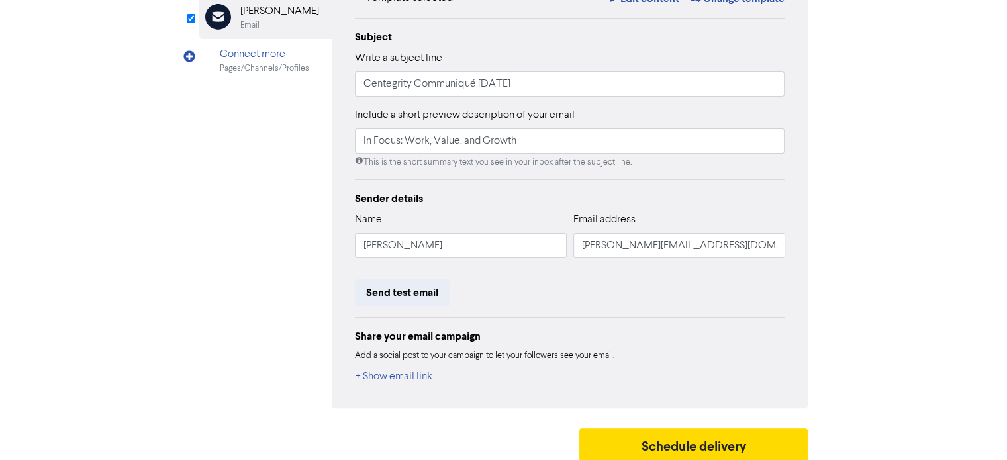
scroll to position [286, 0]
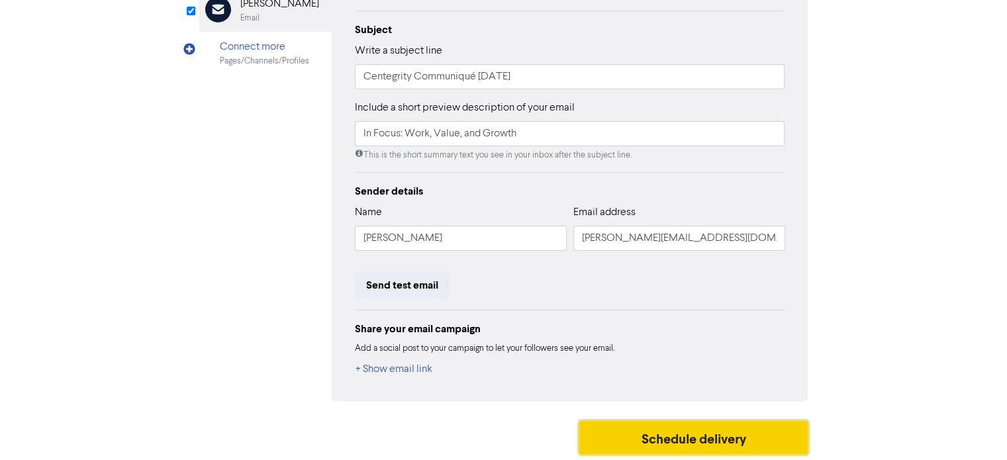
click at [647, 442] on button "Schedule delivery" at bounding box center [693, 437] width 229 height 33
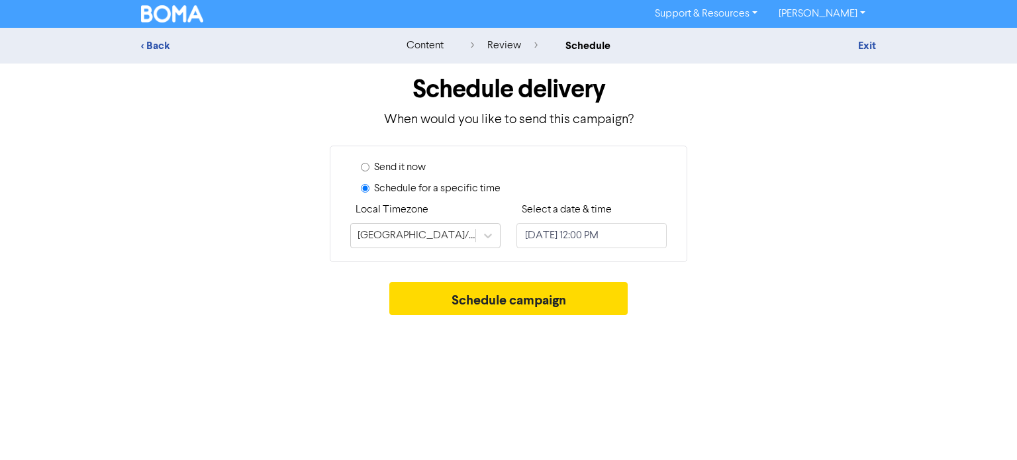
click at [398, 165] on label "Send it now" at bounding box center [400, 168] width 52 height 16
click at [369, 165] on input "Send it now" at bounding box center [365, 167] width 9 height 9
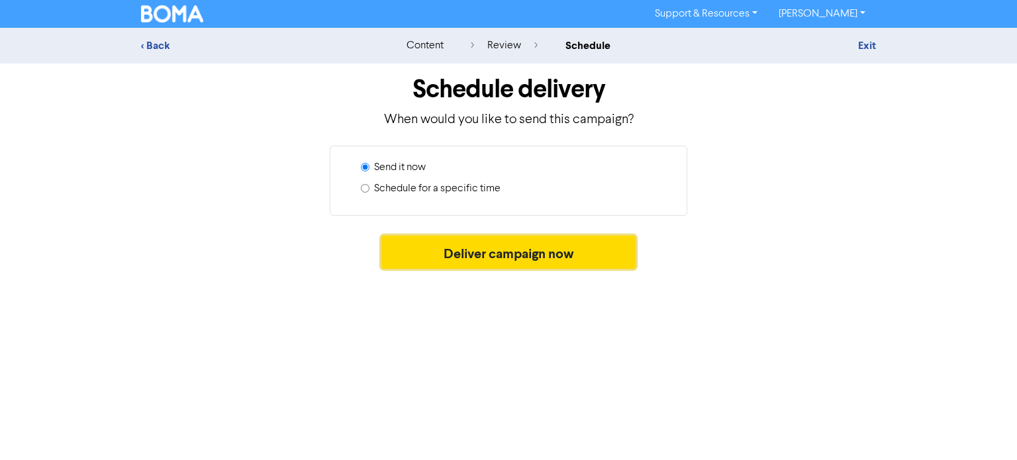
click at [496, 254] on button "Deliver campaign now" at bounding box center [508, 252] width 255 height 33
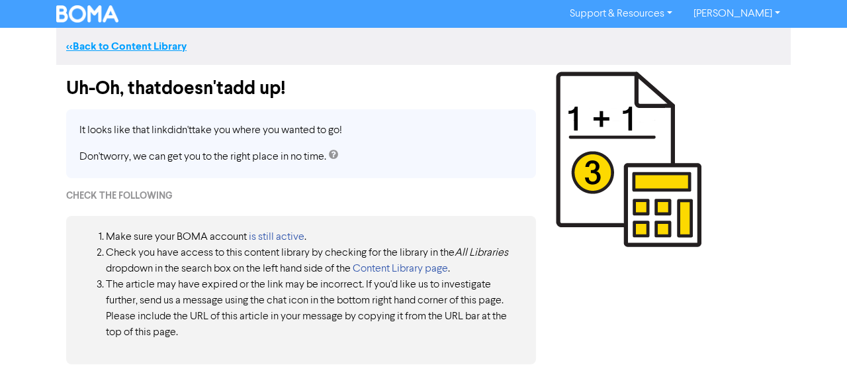
click at [138, 47] on link "<< Back to Content Library" at bounding box center [126, 46] width 120 height 13
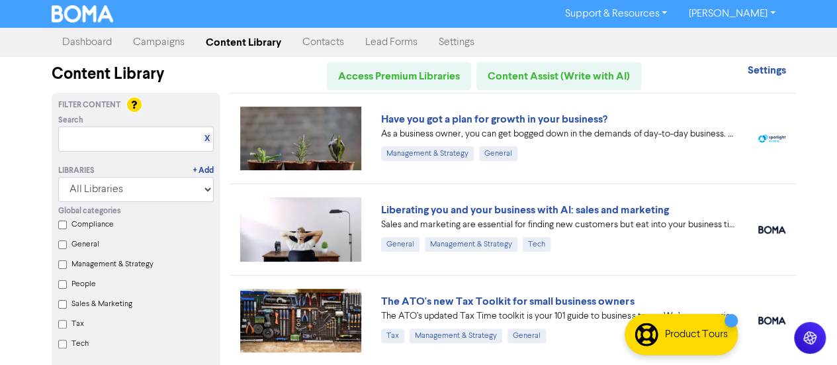
click at [77, 22] on img at bounding box center [83, 13] width 62 height 17
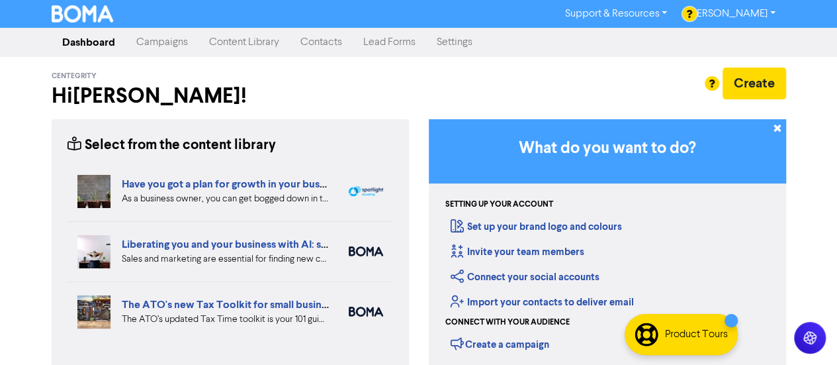
click at [339, 44] on link "Contacts" at bounding box center [321, 42] width 63 height 26
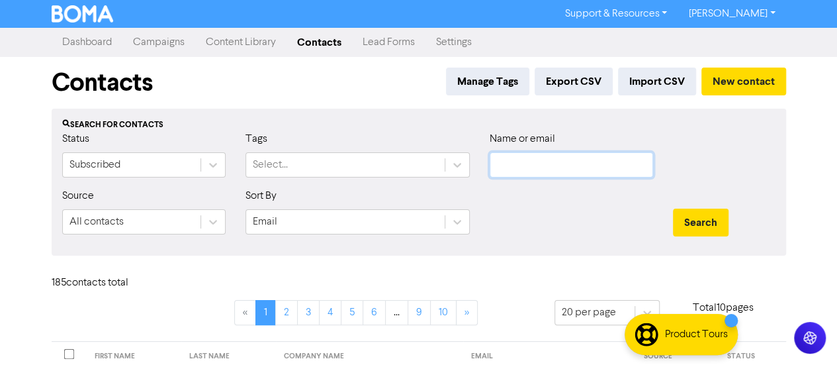
click at [524, 169] on input "text" at bounding box center [571, 164] width 163 height 25
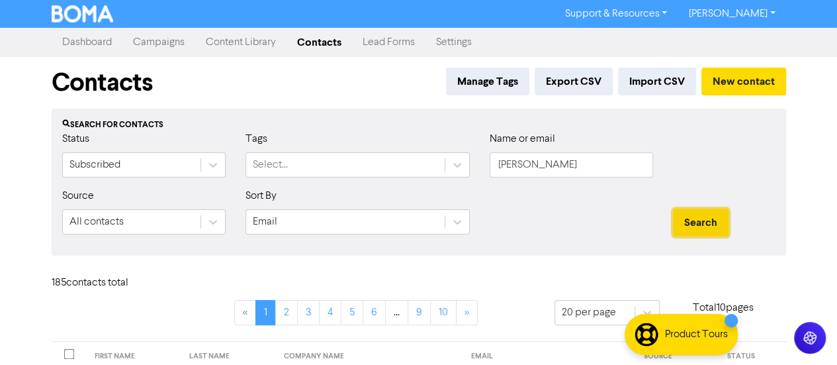
click at [708, 226] on button "Search" at bounding box center [701, 223] width 56 height 28
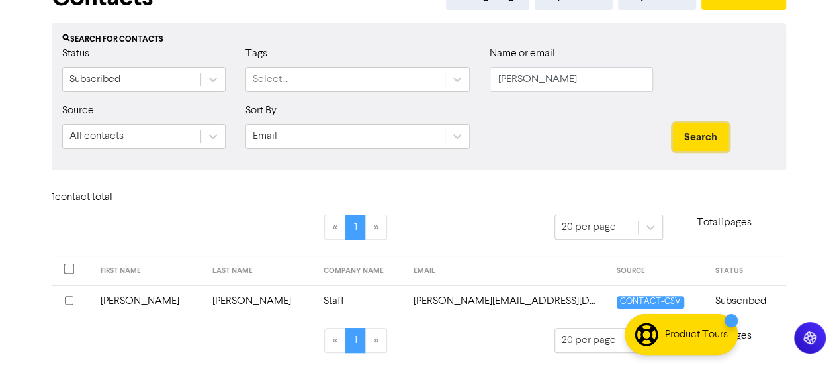
scroll to position [87, 0]
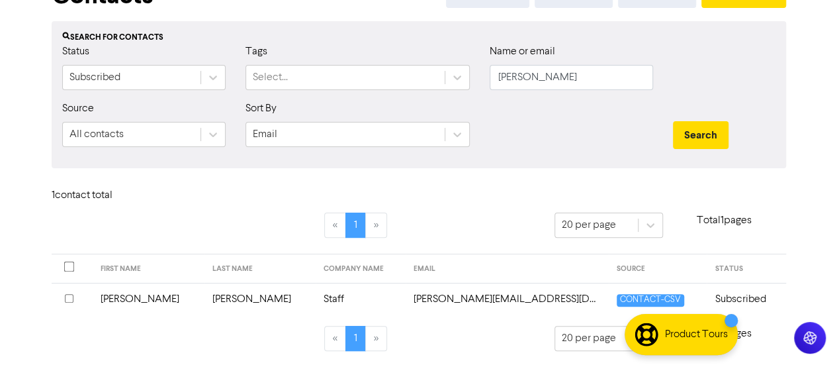
click at [70, 295] on input "checkbox" at bounding box center [69, 298] width 9 height 9
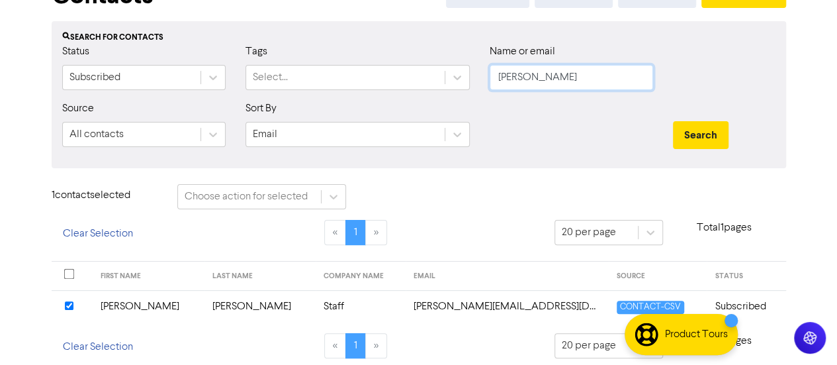
click at [584, 79] on input "ernie" at bounding box center [571, 77] width 163 height 25
click at [673, 121] on button "Search" at bounding box center [701, 135] width 56 height 28
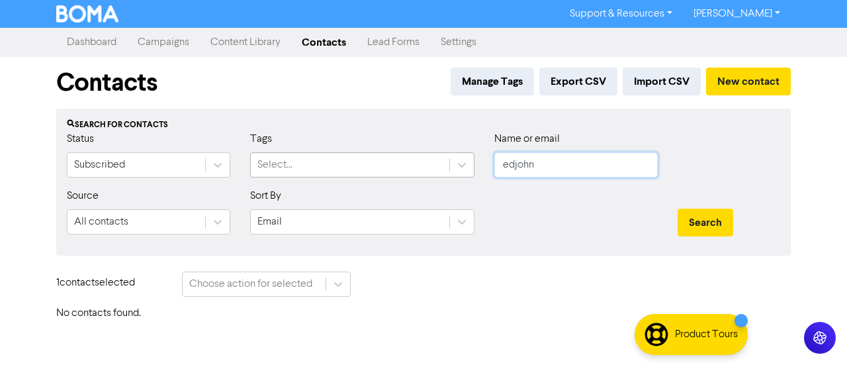
drag, startPoint x: 550, startPoint y: 170, endPoint x: 436, endPoint y: 167, distance: 113.9
click at [436, 167] on div "Status Subscribed Tags Select... Name or email edjohn" at bounding box center [423, 159] width 733 height 57
type input "ernie"
click at [678, 209] on button "Search" at bounding box center [706, 223] width 56 height 28
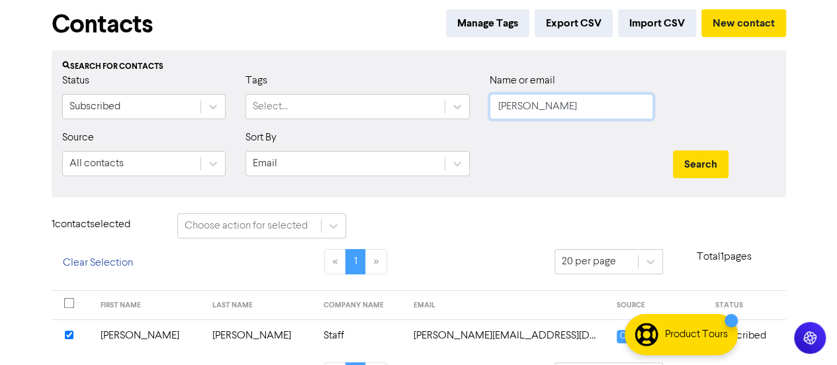
scroll to position [94, 0]
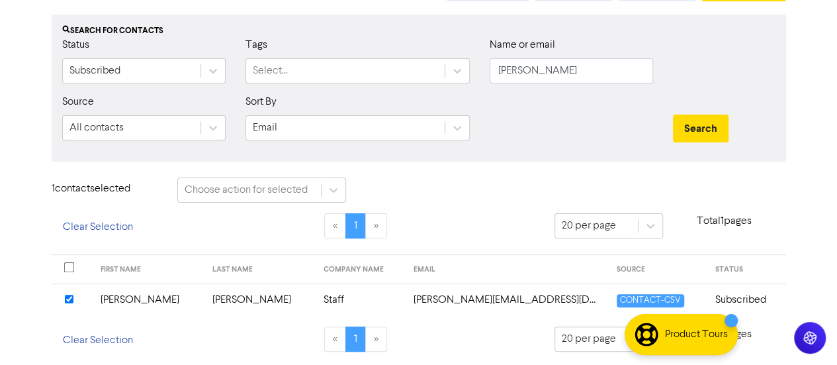
click at [117, 303] on td "Ernie" at bounding box center [149, 299] width 112 height 32
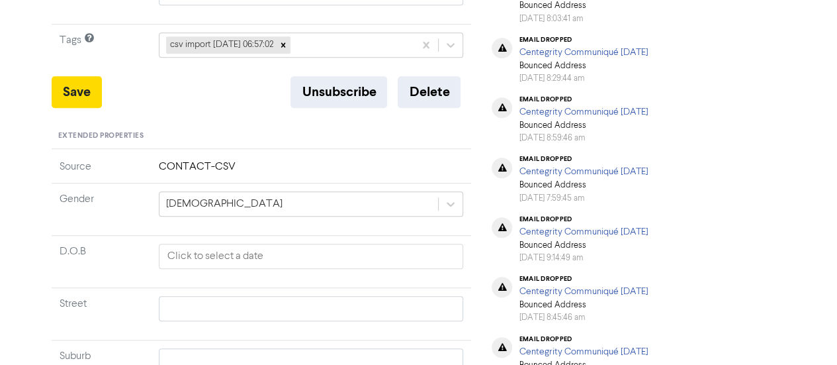
scroll to position [342, 0]
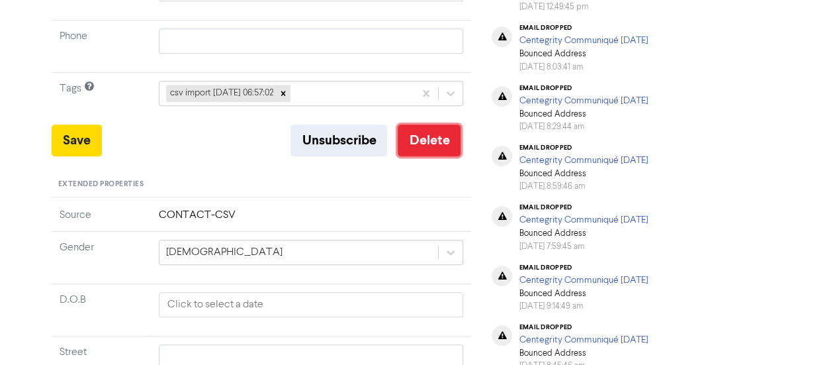
click at [431, 143] on button "Delete" at bounding box center [429, 140] width 63 height 32
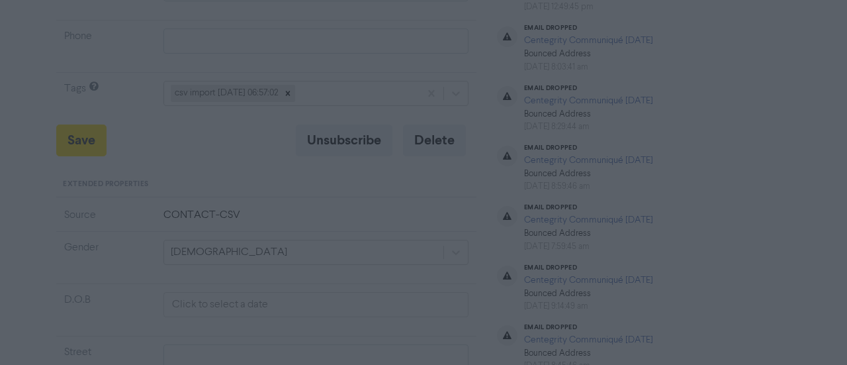
click at [378, 122] on button "ok" at bounding box center [367, 126] width 98 height 33
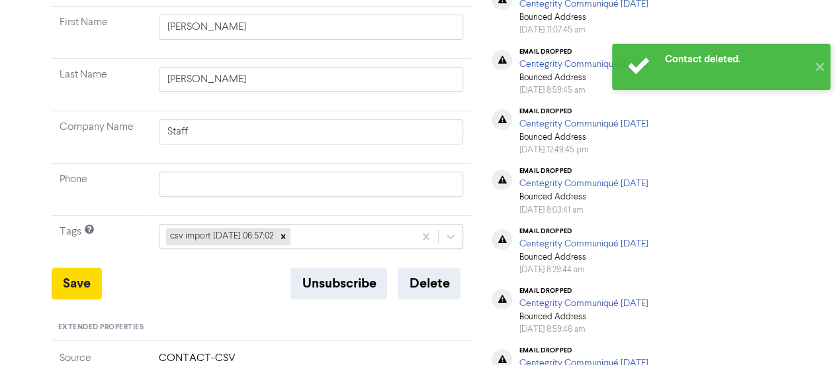
scroll to position [397, 0]
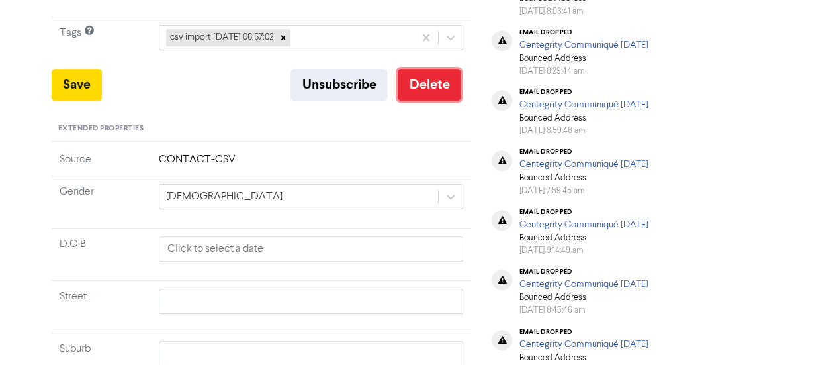
click at [416, 93] on button "Delete" at bounding box center [429, 85] width 63 height 32
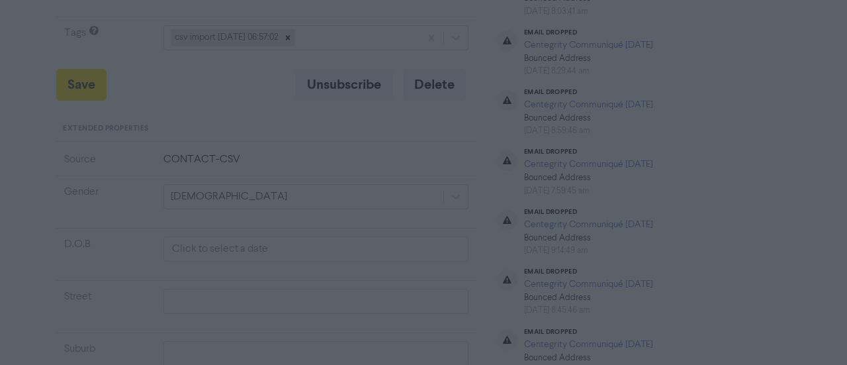
click at [385, 124] on button "ok" at bounding box center [367, 126] width 98 height 33
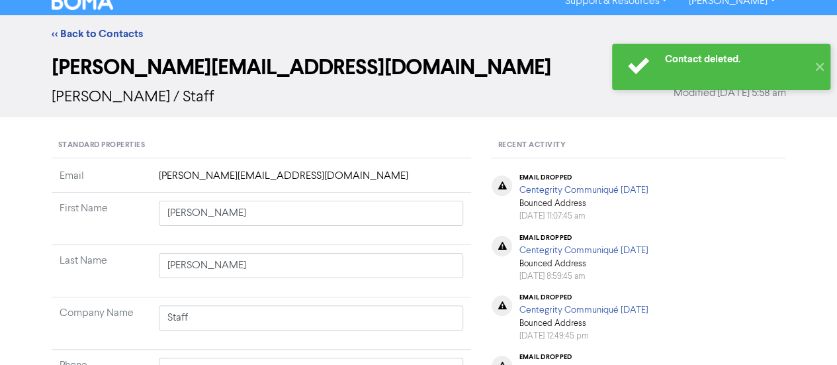
scroll to position [0, 0]
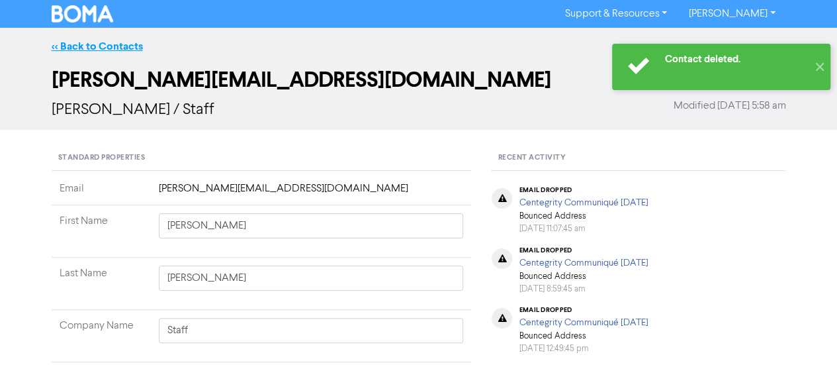
click at [113, 48] on link "<< Back to Contacts" at bounding box center [97, 46] width 91 height 13
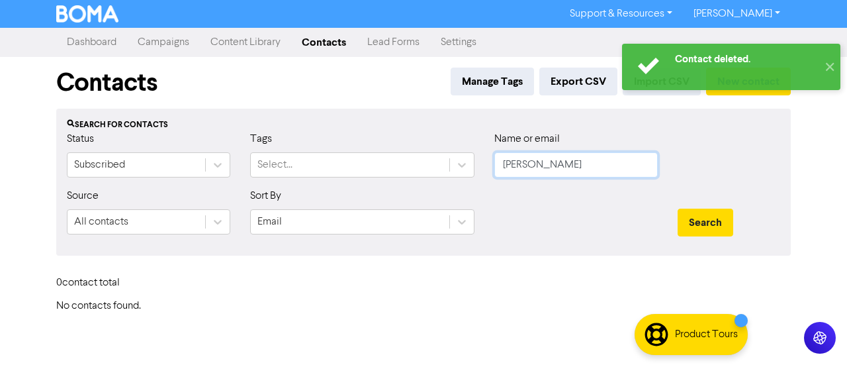
click at [545, 166] on input "ernie" at bounding box center [575, 164] width 163 height 25
click at [690, 220] on button "Search" at bounding box center [706, 223] width 56 height 28
drag, startPoint x: 559, startPoint y: 169, endPoint x: 351, endPoint y: 166, distance: 207.9
click at [351, 166] on div "Status Subscribed Tags Select... Name or email ernie" at bounding box center [423, 159] width 733 height 57
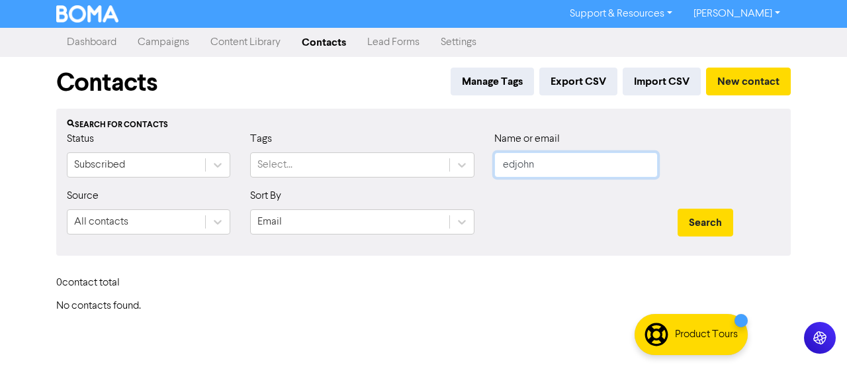
type input "edjohn"
click at [678, 209] on button "Search" at bounding box center [706, 223] width 56 height 28
click at [710, 212] on button "Search" at bounding box center [706, 223] width 56 height 28
drag, startPoint x: 557, startPoint y: 167, endPoint x: 353, endPoint y: 165, distance: 204.5
click at [353, 165] on div "Status Subscribed Tags Select... Name or email edjohn" at bounding box center [423, 159] width 733 height 57
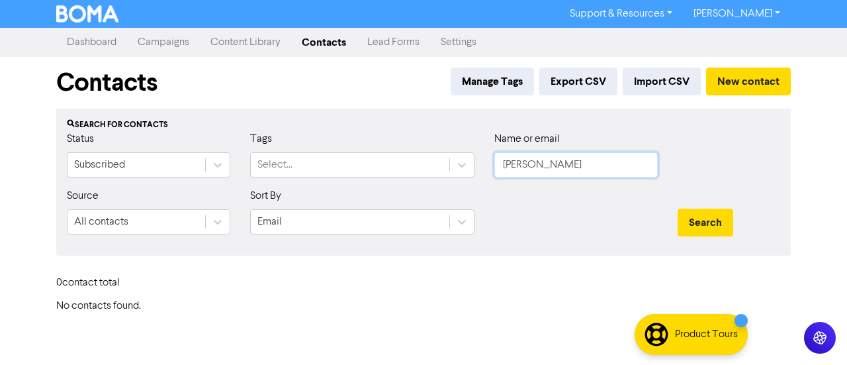
click at [678, 209] on button "Search" at bounding box center [706, 223] width 56 height 28
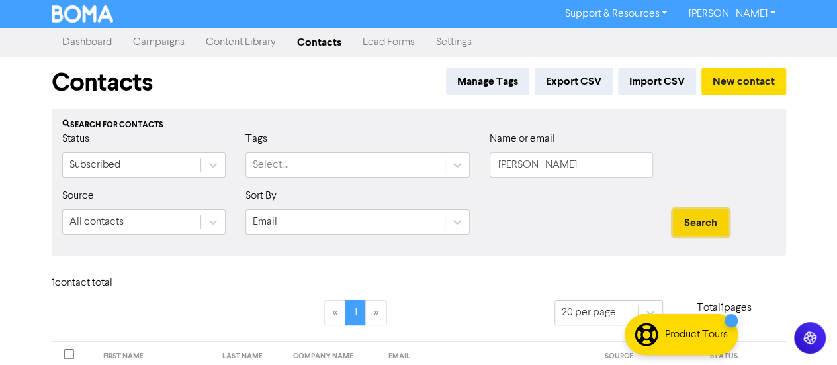
click at [688, 222] on button "Search" at bounding box center [701, 223] width 56 height 28
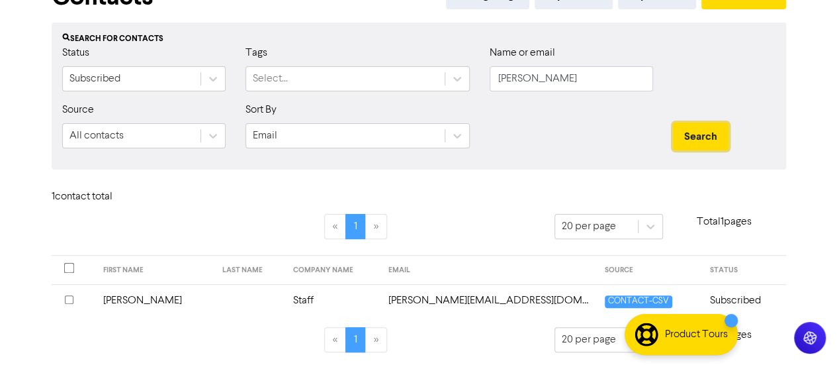
scroll to position [87, 0]
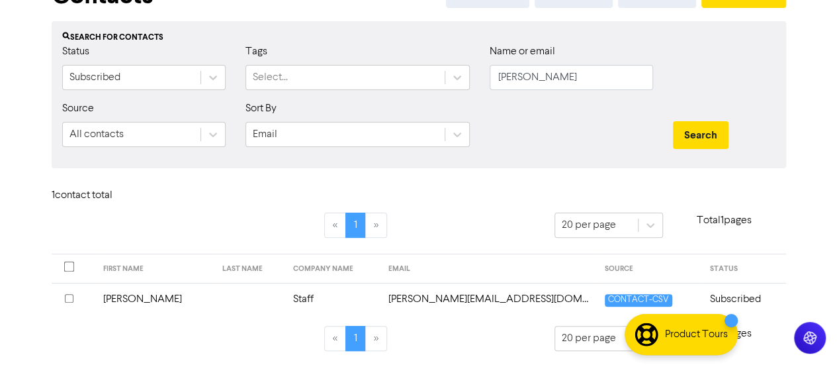
click at [75, 297] on div at bounding box center [74, 299] width 18 height 16
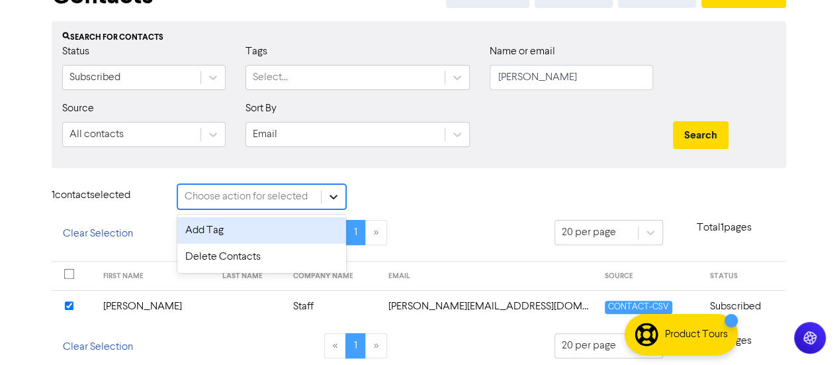
click at [324, 194] on div at bounding box center [334, 197] width 24 height 24
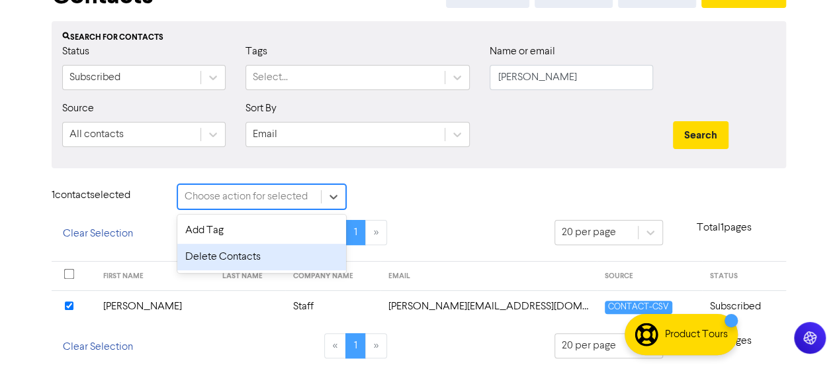
click at [220, 257] on div "Delete Contacts" at bounding box center [261, 257] width 169 height 26
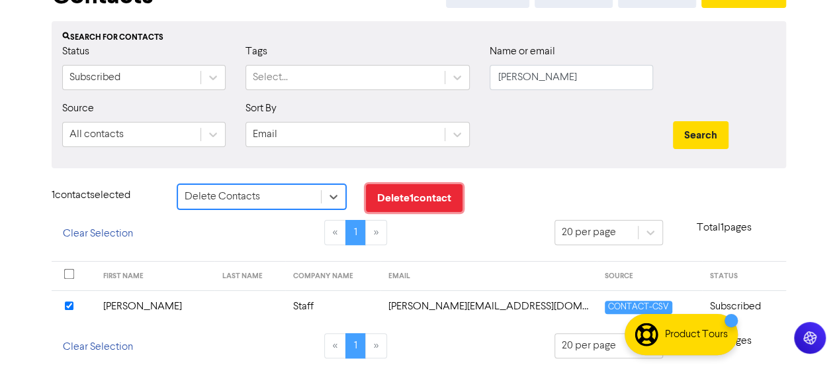
click at [393, 195] on button "Delete 1 contact" at bounding box center [414, 198] width 97 height 28
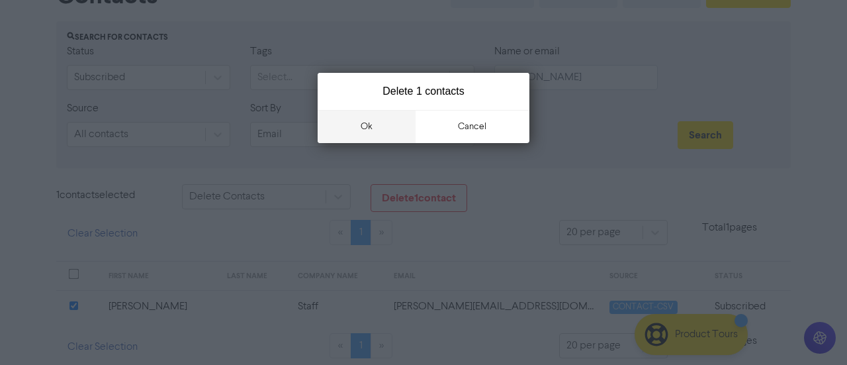
click at [369, 128] on button "ok" at bounding box center [367, 126] width 98 height 33
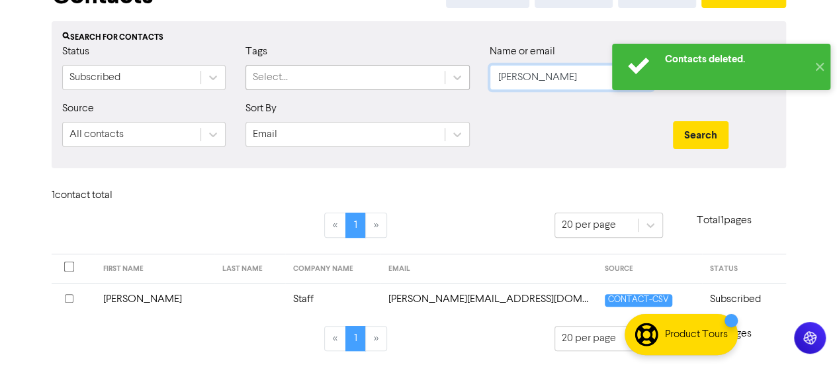
drag, startPoint x: 546, startPoint y: 81, endPoint x: 308, endPoint y: 88, distance: 237.7
click at [308, 88] on div "Status Subscribed Tags Select... Name or email archie" at bounding box center [418, 72] width 733 height 57
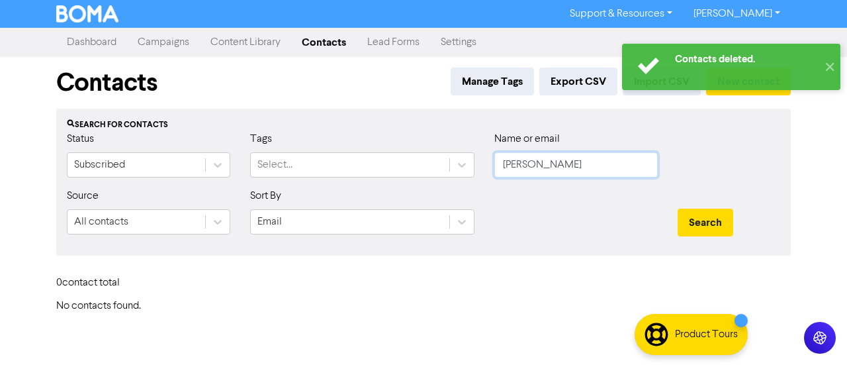
type input "joshua"
click at [678, 209] on button "Search" at bounding box center [706, 223] width 56 height 28
drag, startPoint x: 579, startPoint y: 164, endPoint x: 274, endPoint y: 160, distance: 304.5
click at [274, 160] on div "Status Subscribed Tags Select... Name or email joshua" at bounding box center [423, 159] width 733 height 57
type input "helen"
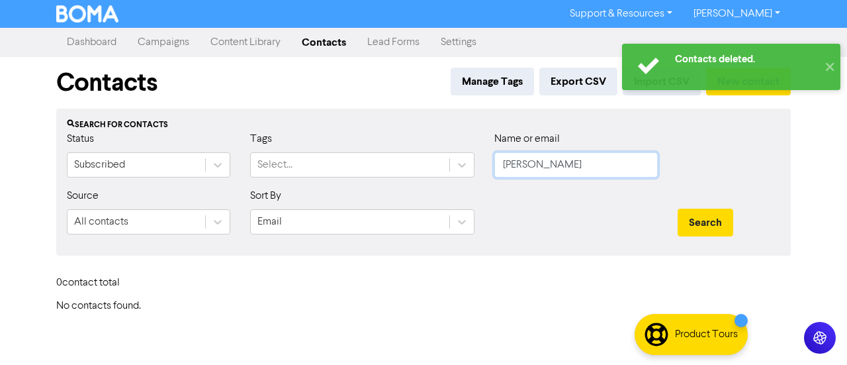
click at [678, 209] on button "Search" at bounding box center [706, 223] width 56 height 28
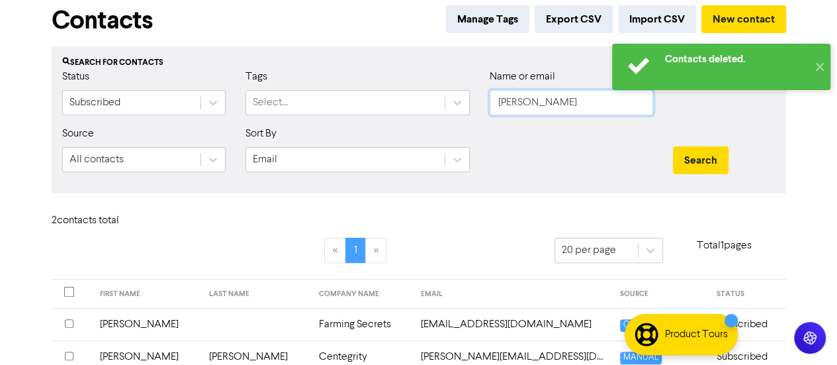
scroll to position [119, 0]
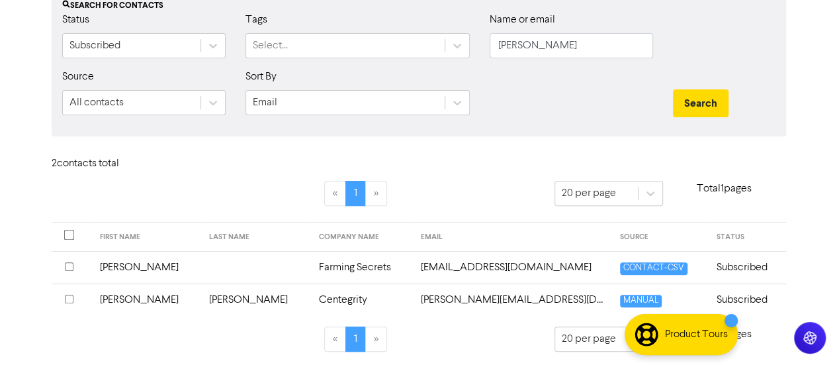
click at [70, 296] on input "checkbox" at bounding box center [69, 299] width 9 height 9
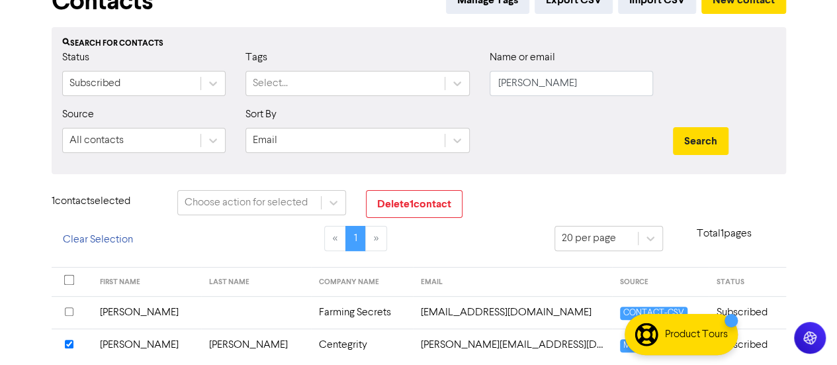
scroll to position [53, 0]
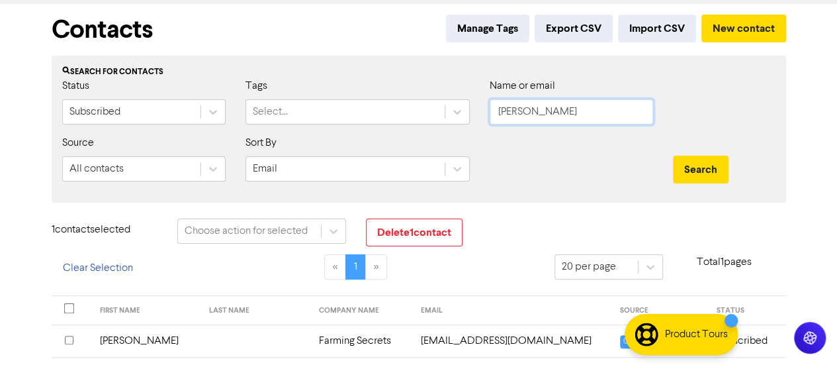
drag, startPoint x: 533, startPoint y: 115, endPoint x: 314, endPoint y: 126, distance: 218.8
click at [315, 127] on div "Status Subscribed Tags Select... Name or email helen" at bounding box center [418, 106] width 733 height 57
click at [673, 156] on button "Search" at bounding box center [701, 170] width 56 height 28
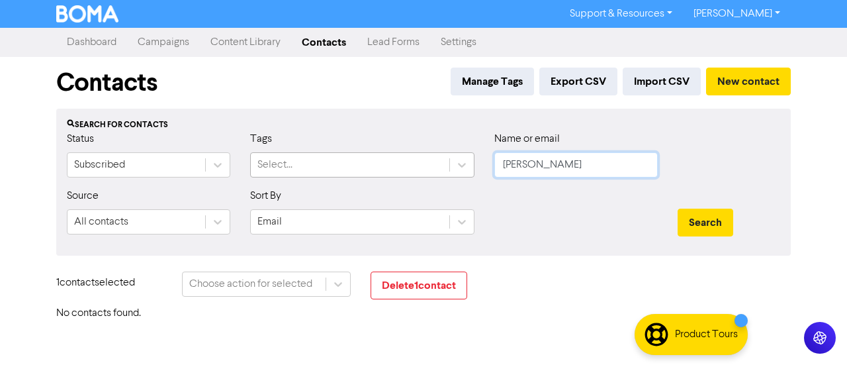
drag, startPoint x: 440, startPoint y: 169, endPoint x: 392, endPoint y: 167, distance: 48.4
click at [393, 167] on div "Status Subscribed Tags Select... Name or email therese" at bounding box center [423, 159] width 733 height 57
type input "anna"
click at [678, 209] on button "Search" at bounding box center [706, 223] width 56 height 28
drag, startPoint x: 492, startPoint y: 162, endPoint x: 475, endPoint y: 162, distance: 17.2
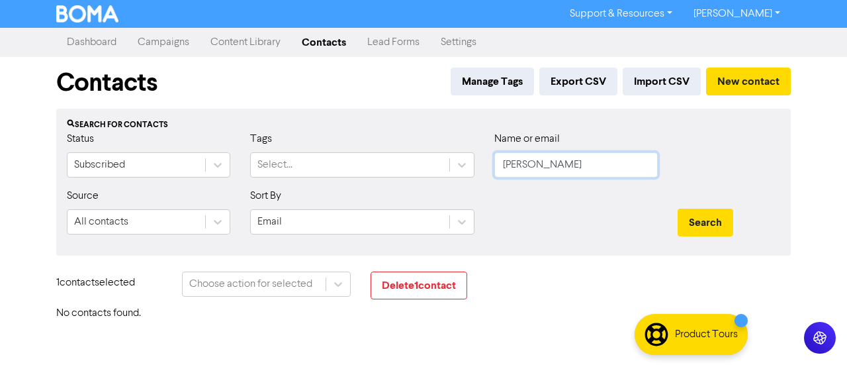
click at [475, 162] on div "Status Subscribed Tags Select... Name or email anna" at bounding box center [423, 159] width 733 height 57
click at [678, 209] on button "Search" at bounding box center [706, 223] width 56 height 28
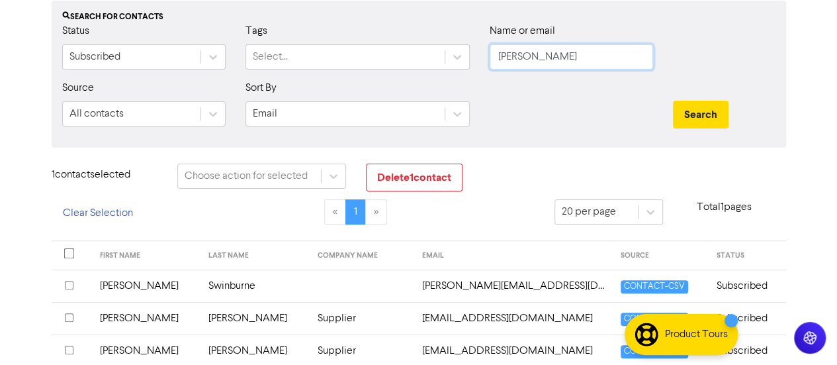
scroll to position [87, 0]
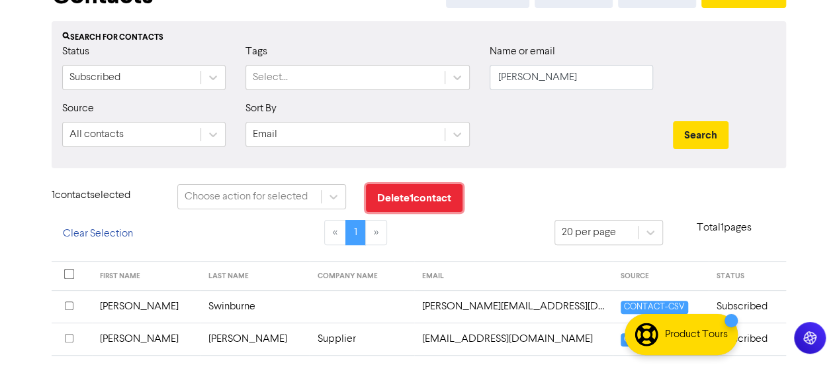
click at [405, 202] on button "Delete 1 contact" at bounding box center [414, 198] width 97 height 28
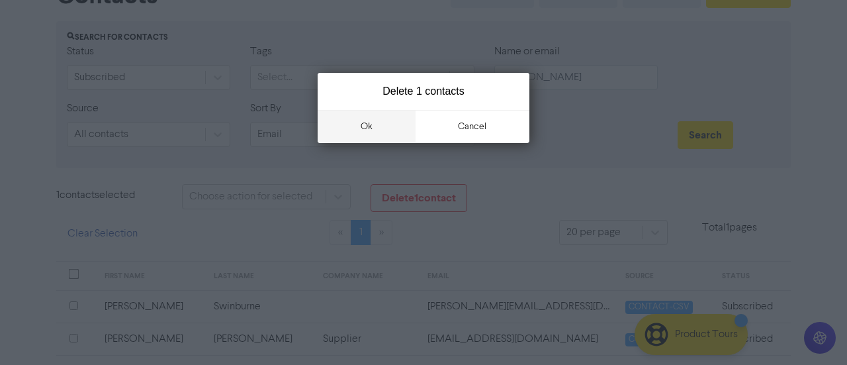
click at [368, 123] on button "ok" at bounding box center [367, 126] width 98 height 33
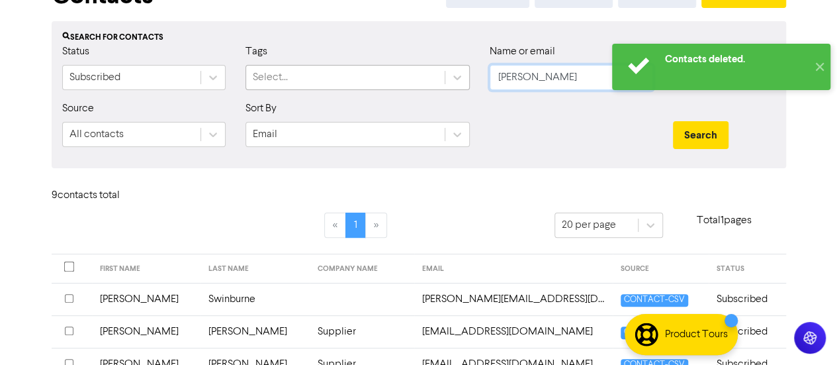
drag, startPoint x: 536, startPoint y: 81, endPoint x: 338, endPoint y: 73, distance: 198.1
click at [341, 76] on div "Status Subscribed Tags Select... Name or email ann" at bounding box center [418, 72] width 733 height 57
click at [673, 121] on button "Search" at bounding box center [701, 135] width 56 height 28
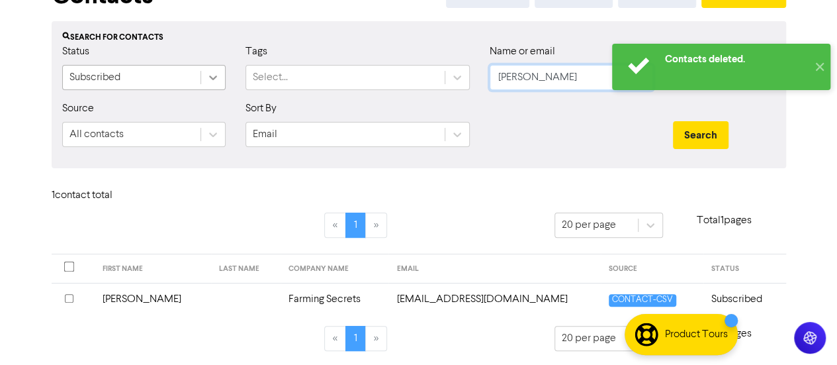
drag, startPoint x: 547, startPoint y: 75, endPoint x: 216, endPoint y: 70, distance: 331.0
click at [223, 77] on div "Status Subscribed Tags Select... Name or email helen" at bounding box center [418, 72] width 733 height 57
type input "joshua"
click at [673, 121] on button "Search" at bounding box center [701, 135] width 56 height 28
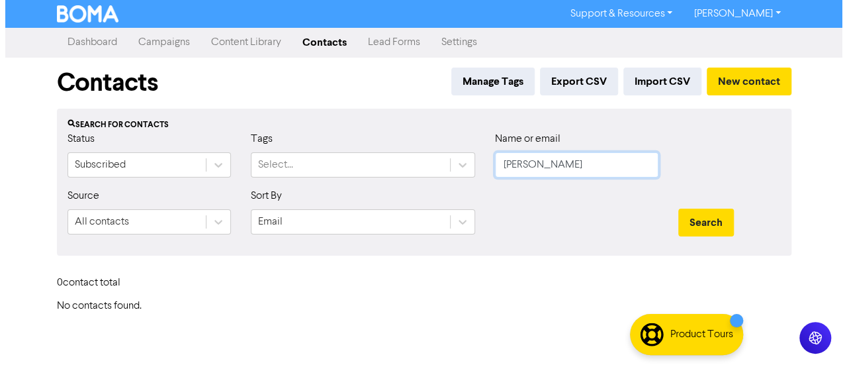
scroll to position [0, 0]
